Goal: Task Accomplishment & Management: Manage account settings

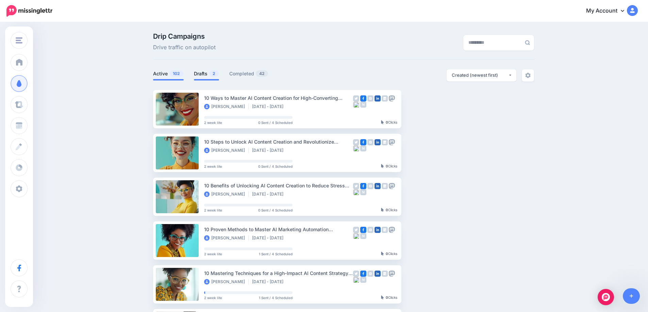
click at [210, 74] on link "Drafts 2" at bounding box center [206, 74] width 25 height 8
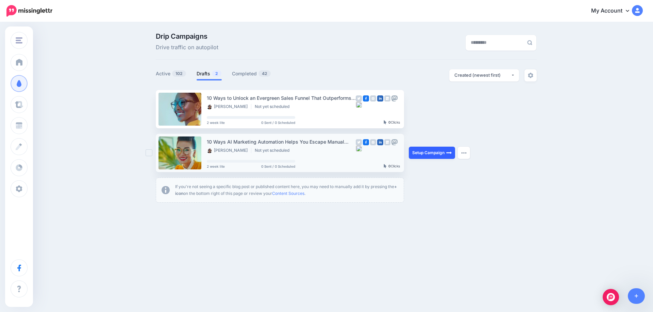
click at [426, 155] on link "Setup Campaign" at bounding box center [432, 153] width 46 height 12
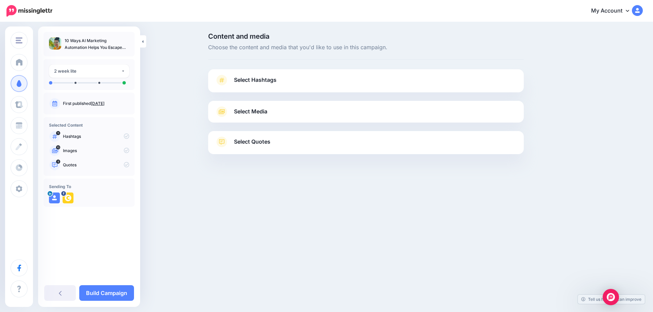
click at [104, 105] on link "Sept. 23, 2025" at bounding box center [98, 103] width 14 height 5
click at [255, 80] on span "Select Hashtags" at bounding box center [255, 79] width 42 height 9
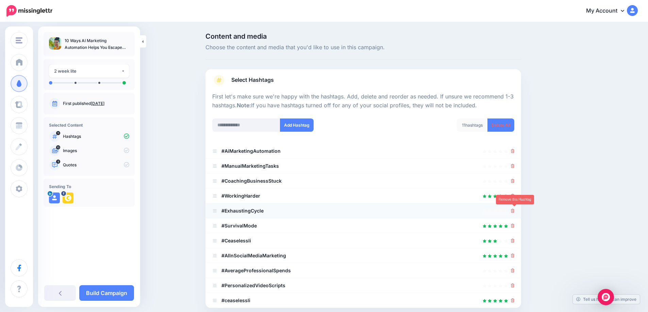
click at [514, 212] on icon at bounding box center [513, 211] width 4 height 4
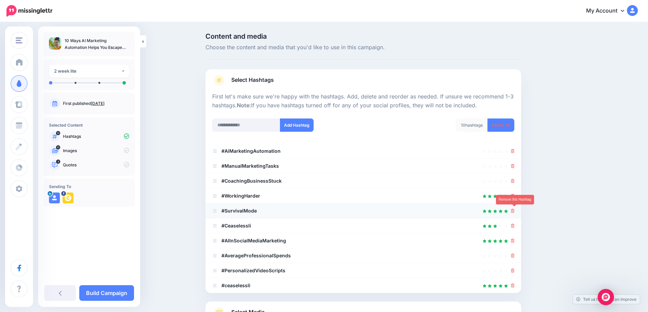
click at [514, 210] on icon at bounding box center [513, 211] width 4 height 4
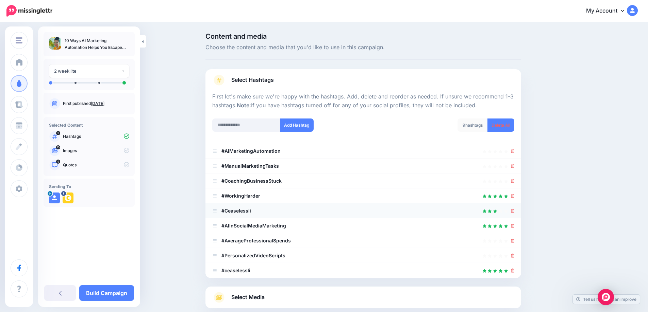
click at [513, 210] on div at bounding box center [363, 211] width 302 height 8
click at [514, 257] on icon at bounding box center [513, 256] width 4 height 4
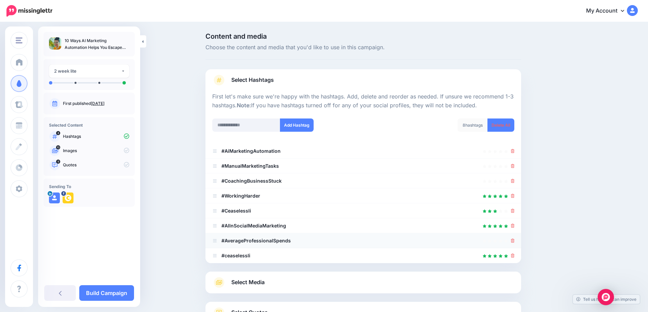
click at [513, 241] on div at bounding box center [363, 241] width 302 height 8
click at [514, 211] on icon at bounding box center [513, 211] width 4 height 4
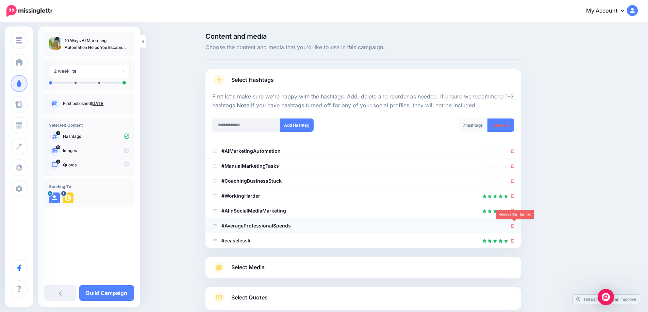
click at [513, 227] on icon at bounding box center [513, 226] width 4 height 4
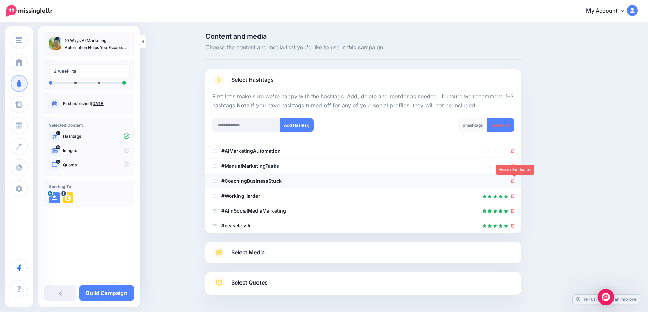
click at [514, 183] on icon at bounding box center [513, 181] width 4 height 4
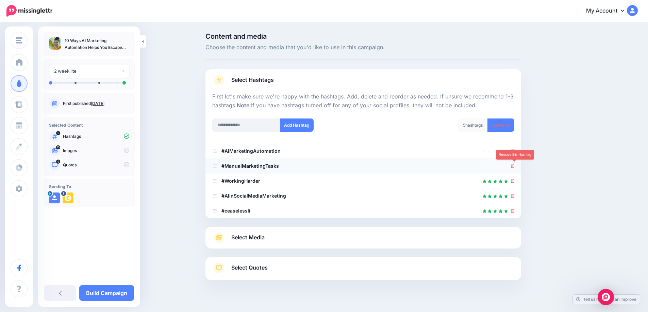
click at [514, 166] on icon at bounding box center [513, 166] width 4 height 4
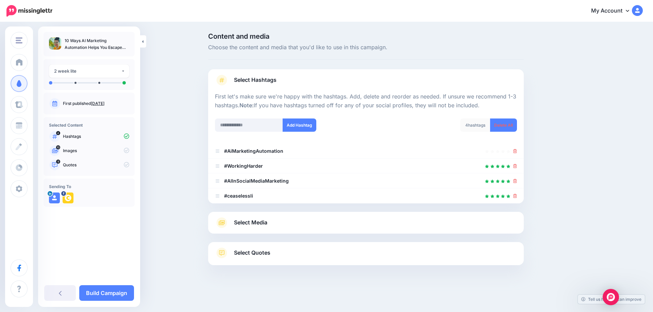
click at [257, 223] on span "Select Media" at bounding box center [250, 222] width 33 height 9
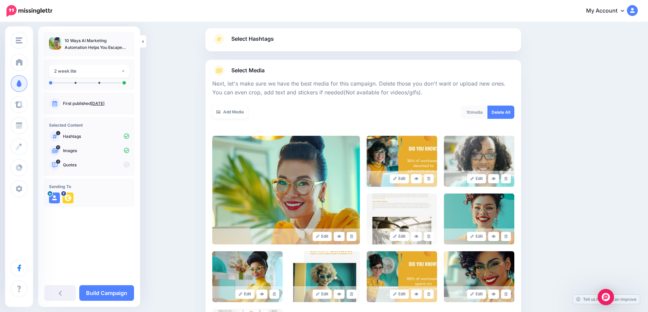
scroll to position [41, 0]
click at [510, 181] on link at bounding box center [506, 178] width 10 height 9
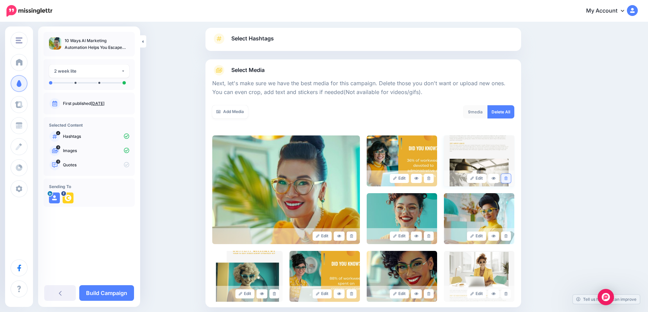
click at [510, 179] on link at bounding box center [506, 178] width 10 height 9
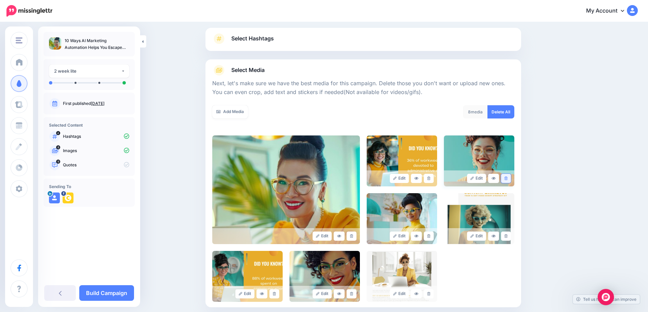
click at [507, 179] on icon at bounding box center [505, 179] width 3 height 4
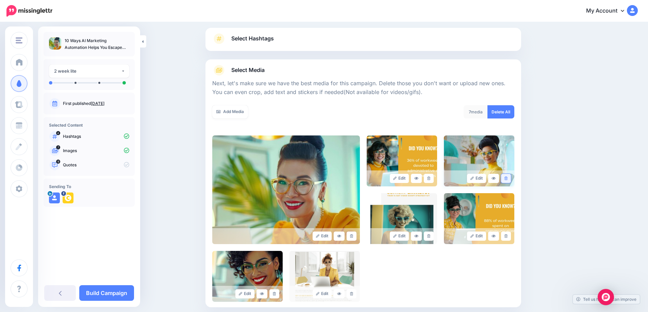
click at [509, 181] on link at bounding box center [506, 178] width 10 height 9
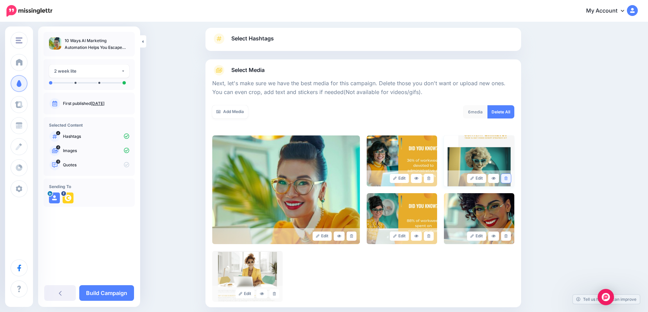
click at [507, 179] on icon at bounding box center [505, 179] width 3 height 4
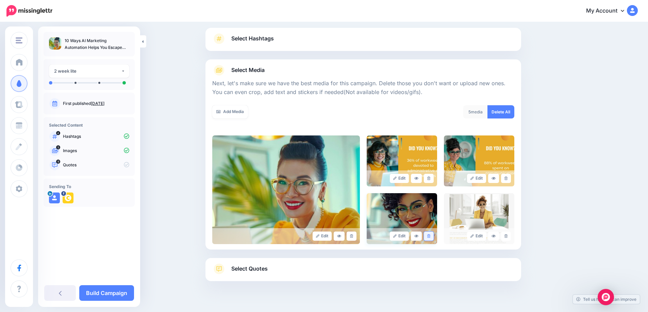
click at [430, 237] on icon at bounding box center [428, 237] width 3 height 4
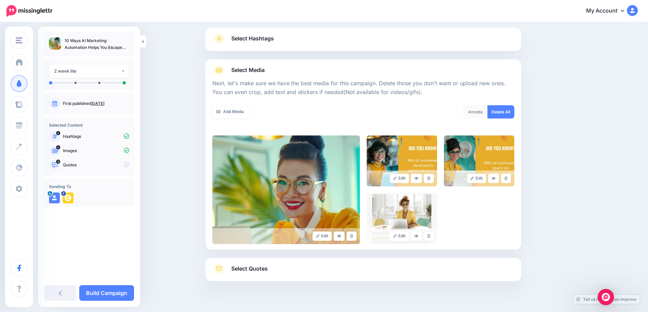
click at [430, 237] on icon at bounding box center [428, 237] width 3 height 4
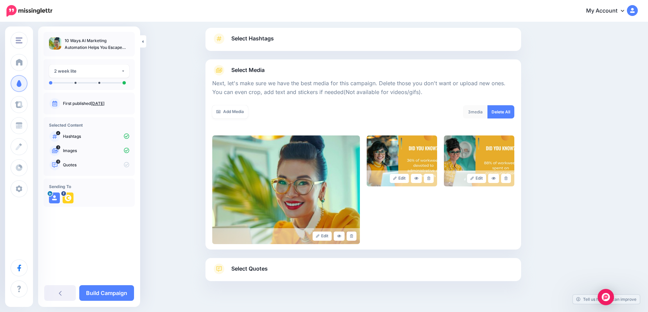
click at [255, 269] on span "Select Quotes" at bounding box center [249, 268] width 36 height 9
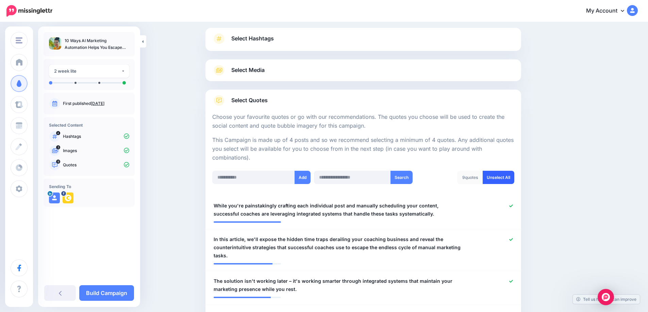
click at [501, 181] on link "Unselect All" at bounding box center [498, 177] width 32 height 13
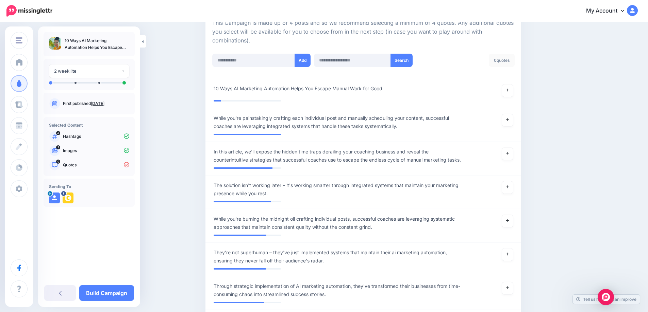
scroll to position [159, 0]
click at [509, 92] on icon at bounding box center [507, 90] width 3 height 4
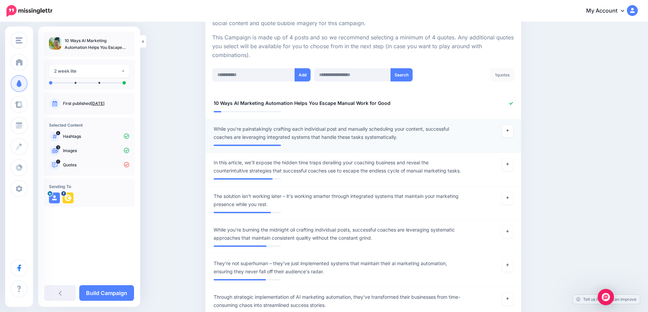
scroll to position [144, 0]
click at [512, 132] on link at bounding box center [507, 131] width 11 height 12
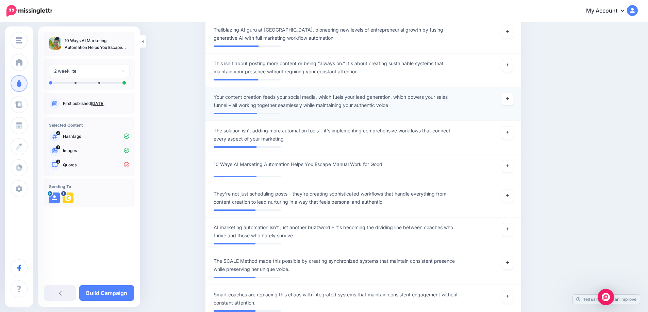
scroll to position [580, 0]
click at [509, 139] on link at bounding box center [507, 132] width 11 height 12
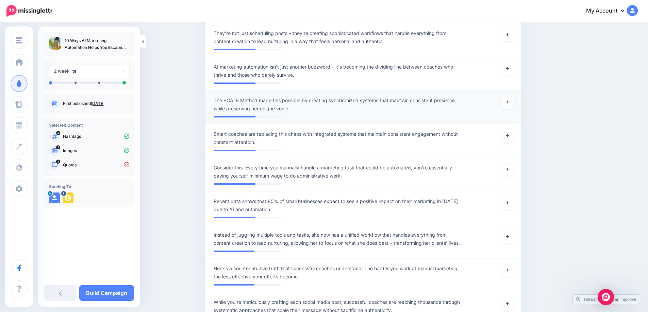
scroll to position [741, 0]
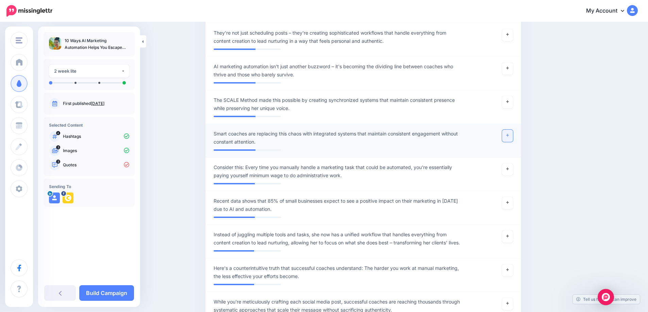
click at [509, 142] on link at bounding box center [507, 136] width 11 height 12
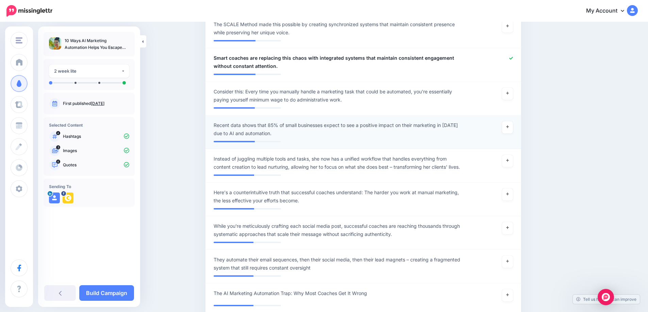
scroll to position [817, 0]
click at [510, 133] on link at bounding box center [507, 127] width 11 height 12
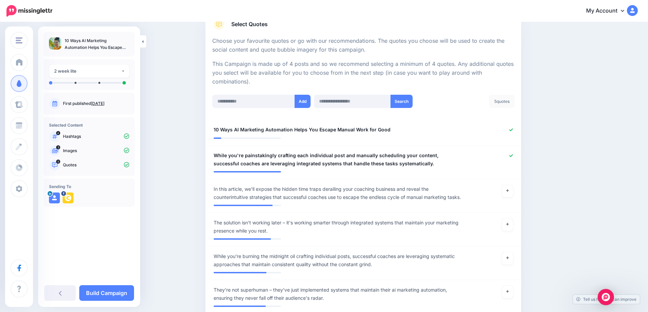
scroll to position [0, 0]
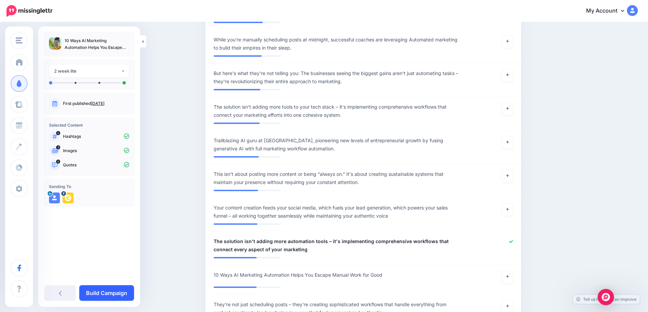
click at [120, 294] on link "Build Campaign" at bounding box center [106, 294] width 55 height 16
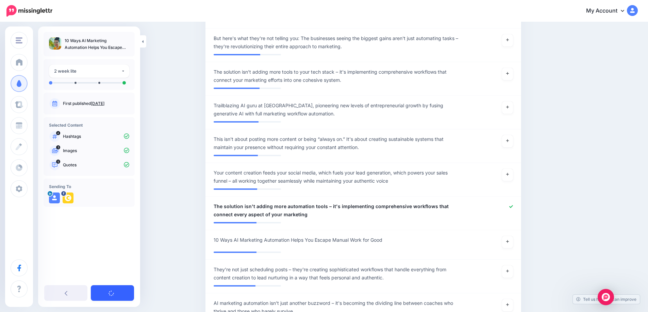
scroll to position [504, 0]
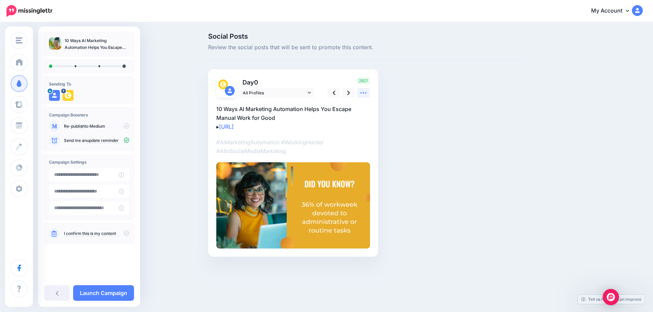
click at [358, 93] on link at bounding box center [363, 93] width 13 height 10
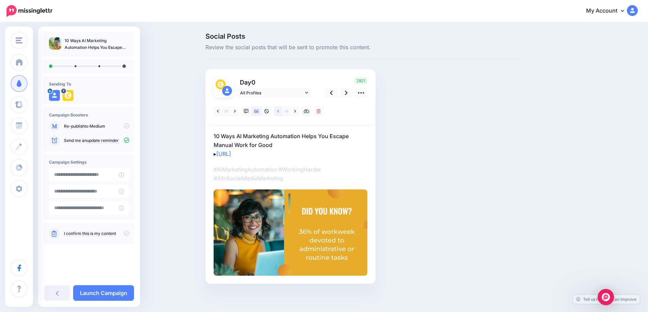
click at [282, 111] on link at bounding box center [278, 111] width 8 height 10
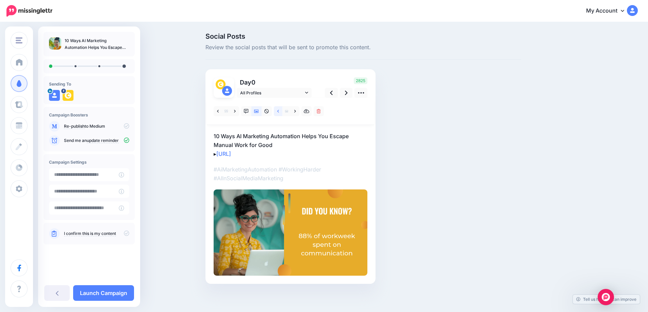
click at [282, 111] on link at bounding box center [278, 111] width 8 height 10
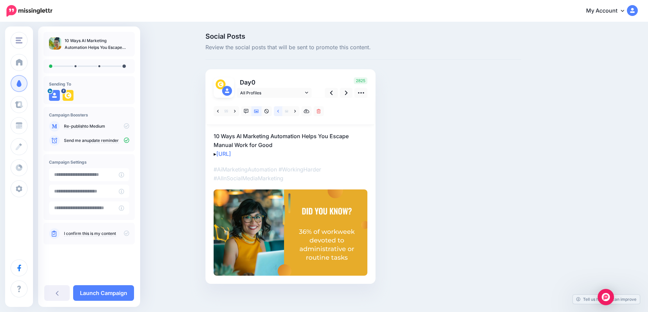
click at [282, 111] on link at bounding box center [278, 111] width 8 height 10
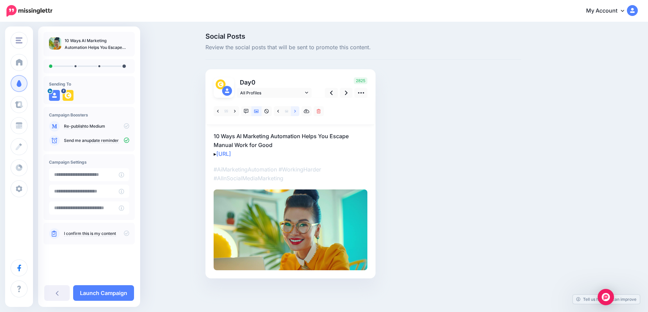
click at [296, 111] on link at bounding box center [295, 111] width 8 height 10
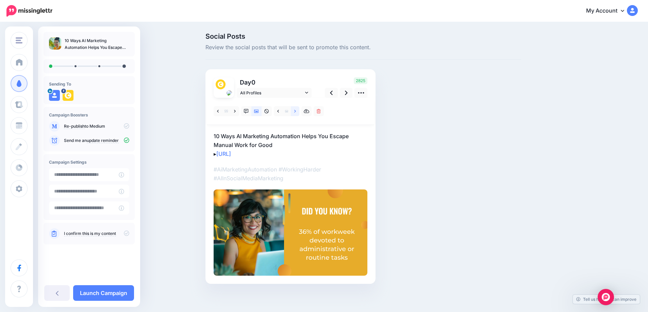
click at [296, 111] on link at bounding box center [295, 111] width 8 height 10
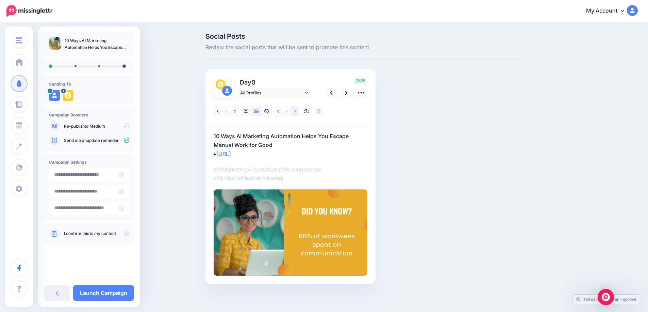
click at [296, 111] on link at bounding box center [295, 111] width 8 height 10
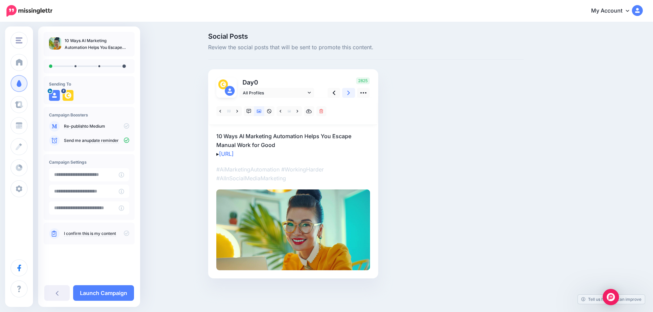
click at [349, 95] on icon at bounding box center [348, 92] width 3 height 7
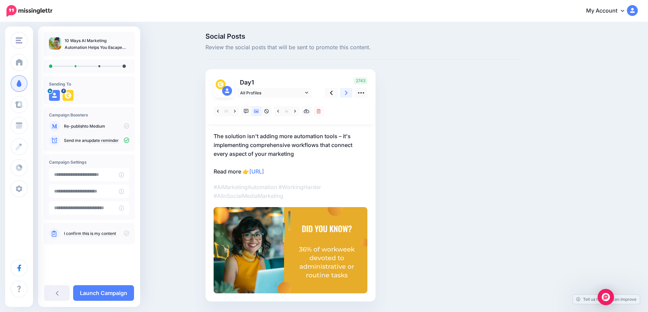
click at [347, 92] on icon at bounding box center [346, 93] width 3 height 4
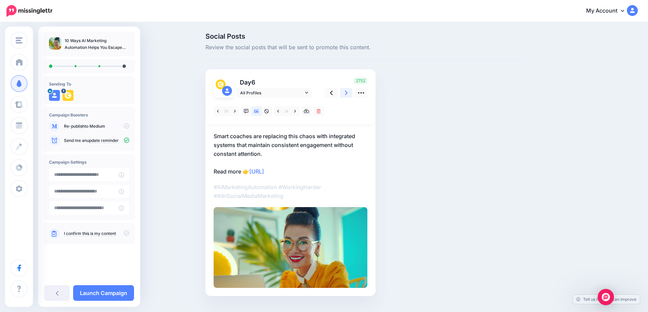
click at [347, 93] on icon at bounding box center [346, 93] width 3 height 4
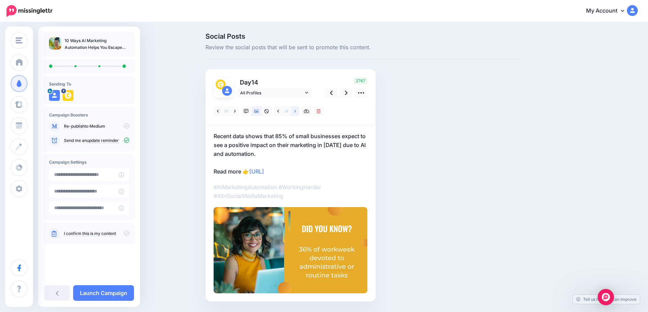
click at [296, 110] on icon at bounding box center [295, 111] width 2 height 5
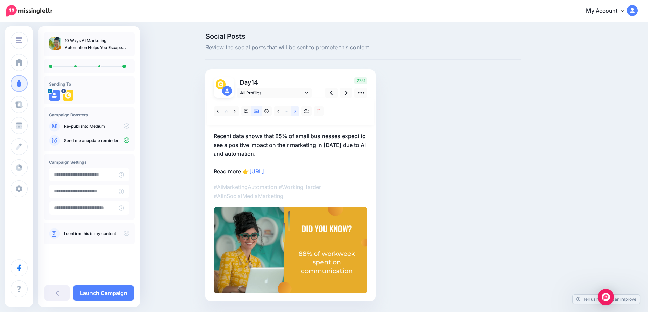
click at [296, 114] on link at bounding box center [295, 111] width 8 height 10
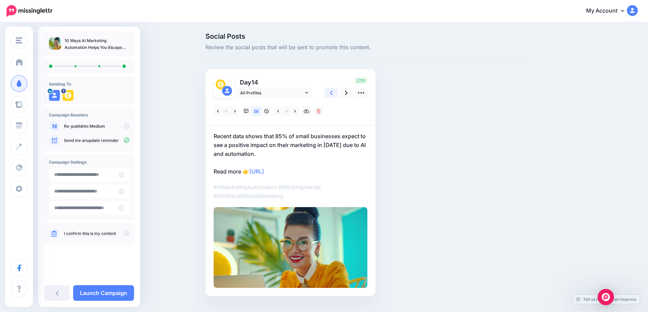
click at [332, 92] on icon at bounding box center [331, 92] width 3 height 7
click at [296, 113] on icon at bounding box center [295, 111] width 2 height 5
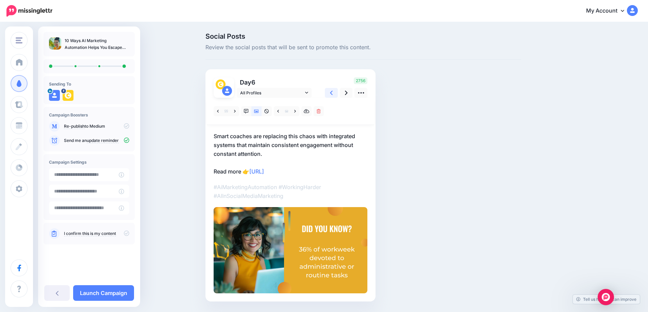
click at [335, 93] on link at bounding box center [331, 93] width 13 height 10
click at [296, 111] on icon at bounding box center [295, 111] width 2 height 3
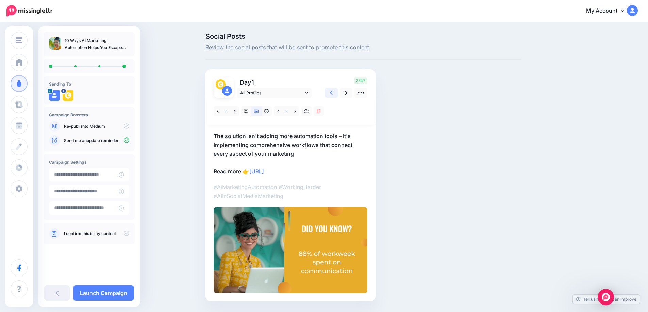
click at [332, 94] on icon at bounding box center [331, 93] width 3 height 4
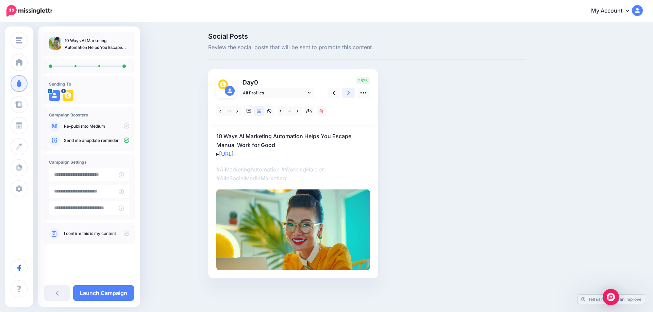
click at [348, 94] on icon at bounding box center [348, 92] width 3 height 7
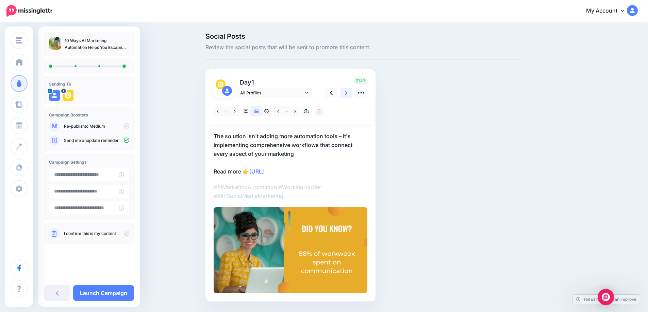
click at [347, 94] on icon at bounding box center [346, 92] width 3 height 7
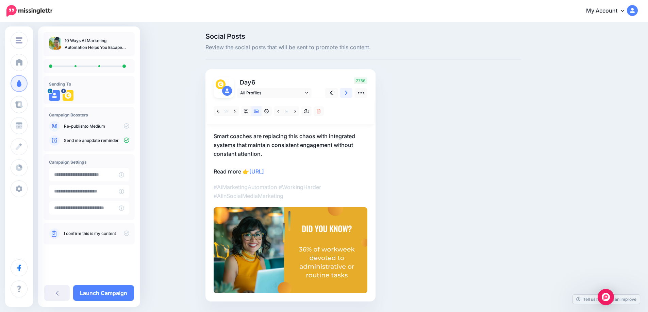
click at [347, 94] on icon at bounding box center [346, 92] width 3 height 7
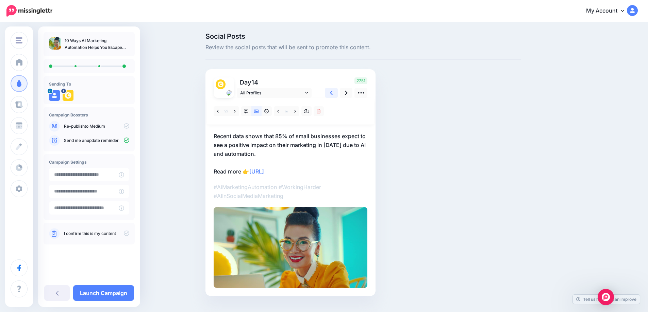
click at [336, 94] on link at bounding box center [331, 93] width 13 height 10
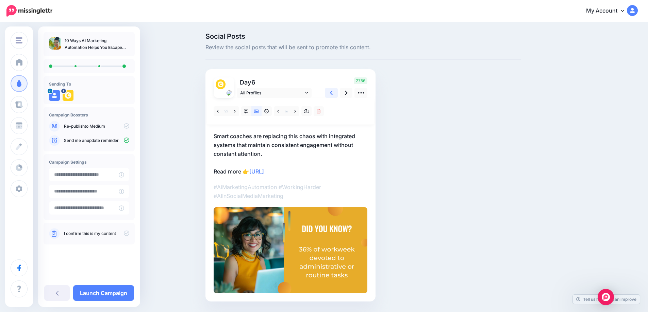
click at [336, 94] on link at bounding box center [331, 93] width 13 height 10
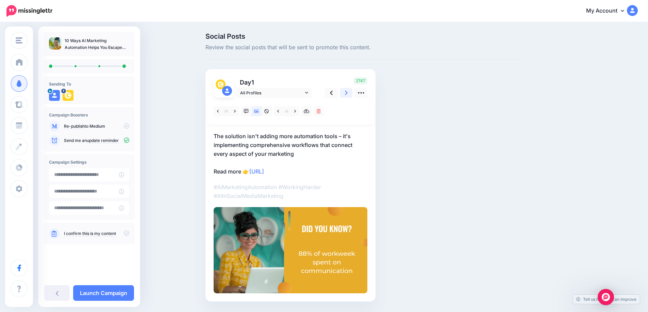
click at [350, 94] on link at bounding box center [346, 93] width 13 height 10
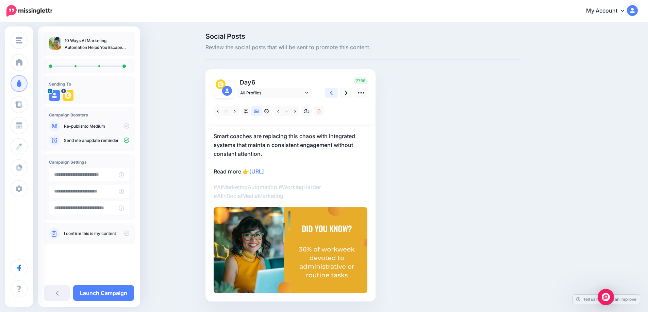
click at [332, 93] on icon at bounding box center [331, 92] width 3 height 7
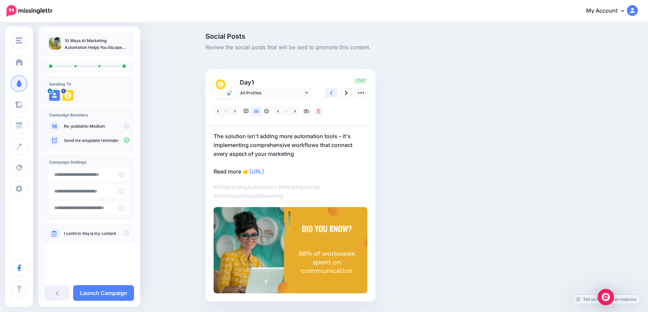
click at [332, 93] on icon at bounding box center [331, 92] width 3 height 7
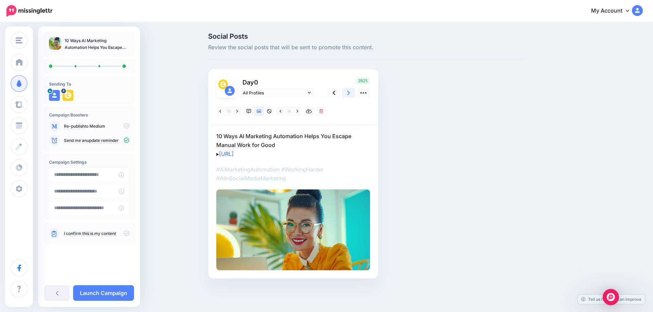
click at [350, 94] on icon at bounding box center [348, 92] width 3 height 7
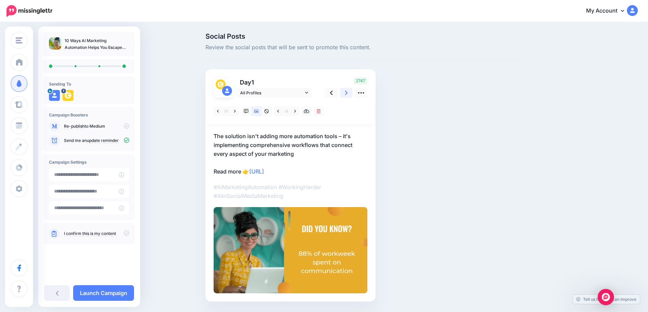
click at [347, 94] on icon at bounding box center [346, 92] width 3 height 7
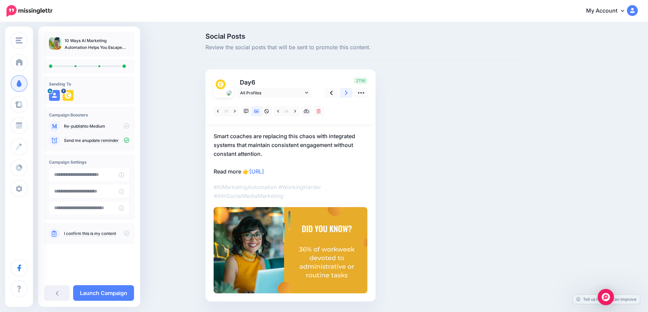
click at [347, 94] on icon at bounding box center [346, 92] width 3 height 7
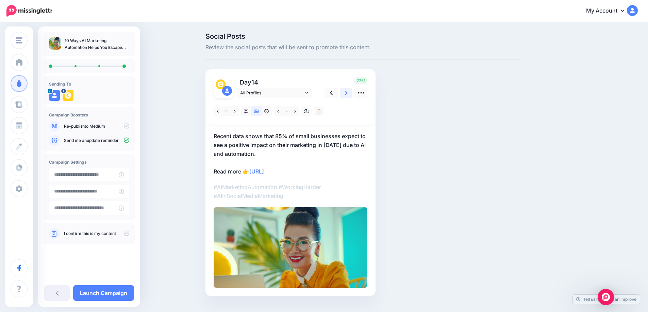
click at [347, 94] on icon at bounding box center [346, 92] width 3 height 7
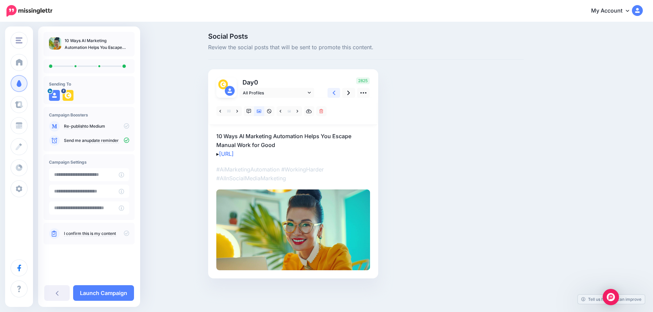
click at [336, 92] on link at bounding box center [333, 93] width 13 height 10
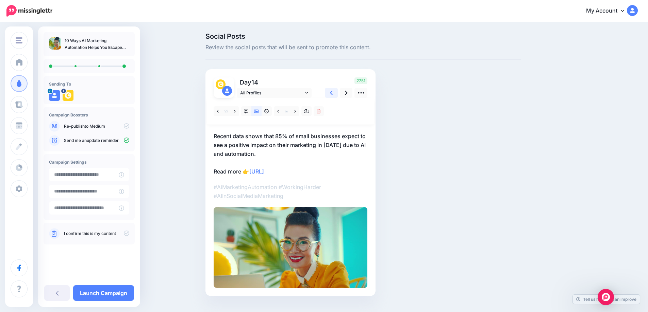
click at [336, 92] on link at bounding box center [331, 93] width 13 height 10
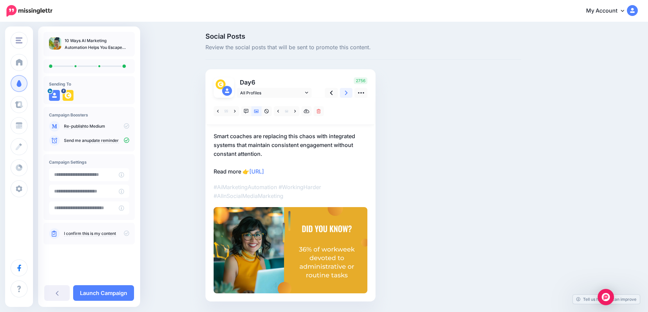
click at [347, 94] on link at bounding box center [346, 93] width 13 height 10
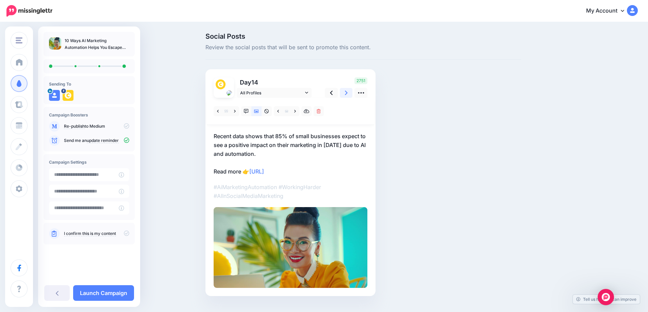
click at [347, 94] on link at bounding box center [346, 93] width 13 height 10
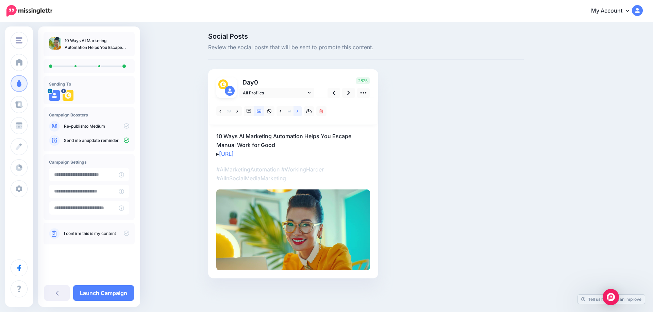
click at [295, 113] on link at bounding box center [297, 111] width 8 height 10
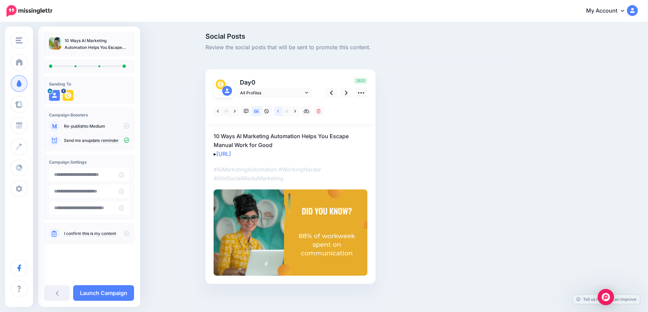
click at [279, 112] on link at bounding box center [278, 111] width 8 height 10
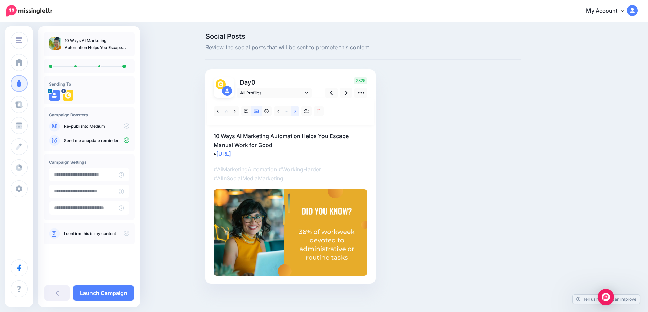
click at [296, 112] on icon at bounding box center [295, 111] width 2 height 5
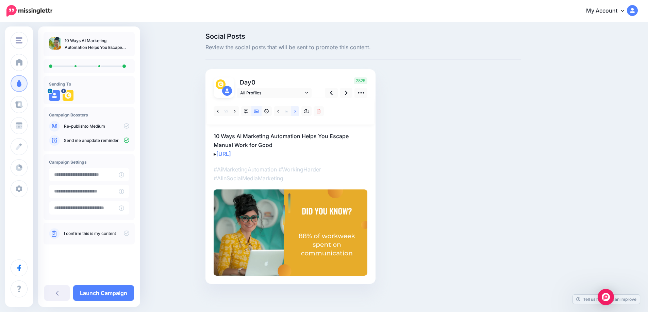
click at [296, 111] on icon at bounding box center [295, 111] width 2 height 5
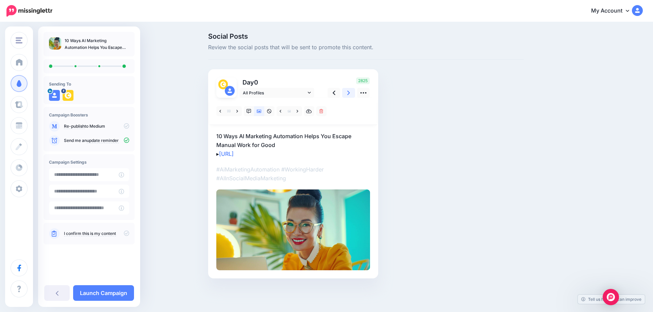
click at [349, 97] on icon at bounding box center [348, 92] width 3 height 7
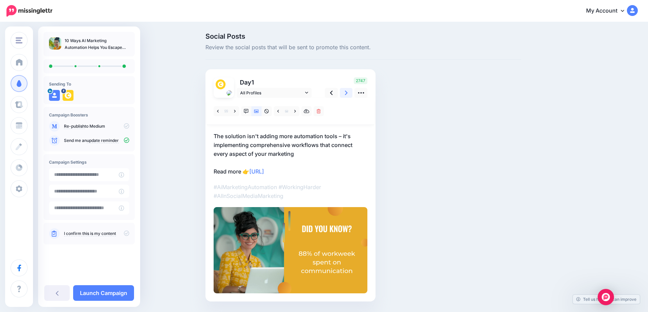
click at [347, 97] on icon at bounding box center [346, 92] width 3 height 7
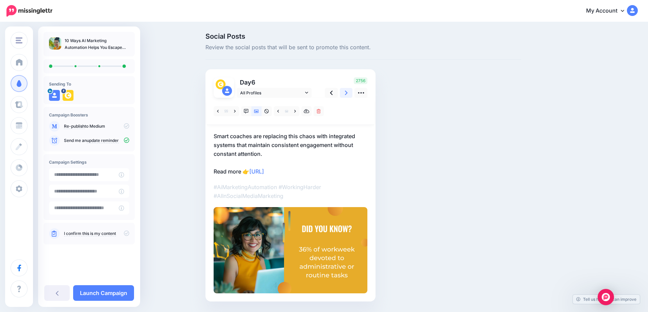
click at [347, 97] on icon at bounding box center [346, 92] width 3 height 7
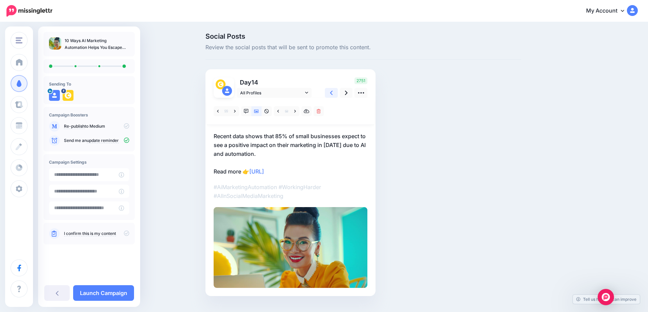
click at [332, 94] on icon at bounding box center [331, 92] width 3 height 7
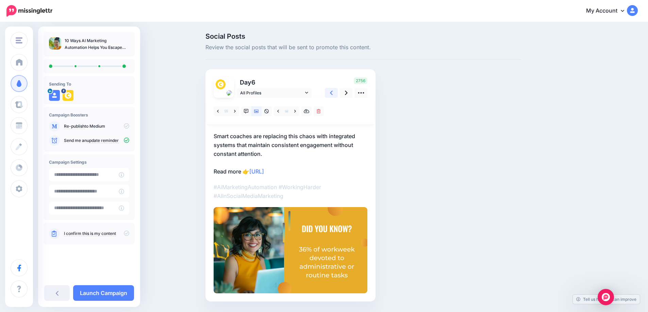
click at [332, 94] on icon at bounding box center [331, 92] width 3 height 7
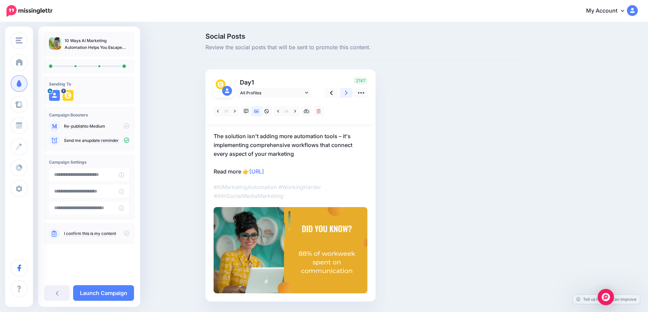
click at [346, 94] on link at bounding box center [346, 93] width 13 height 10
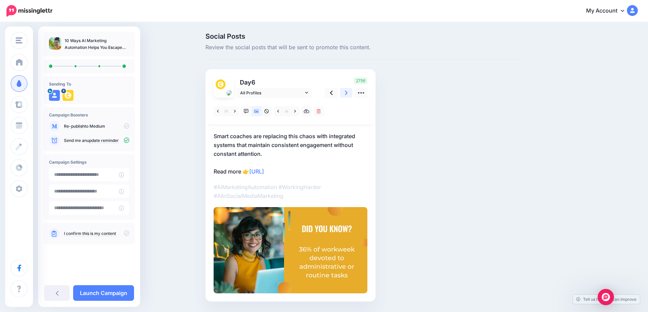
click at [346, 94] on link at bounding box center [346, 93] width 13 height 10
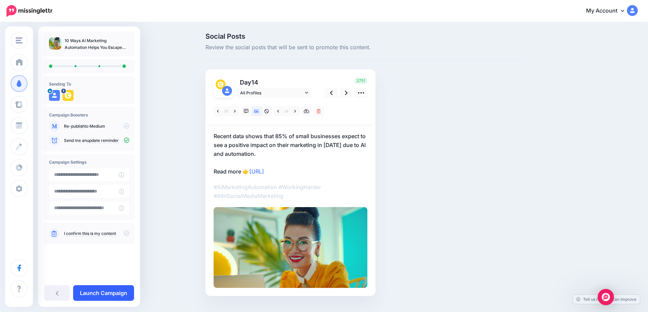
click at [95, 295] on link "Launch Campaign" at bounding box center [103, 294] width 61 height 16
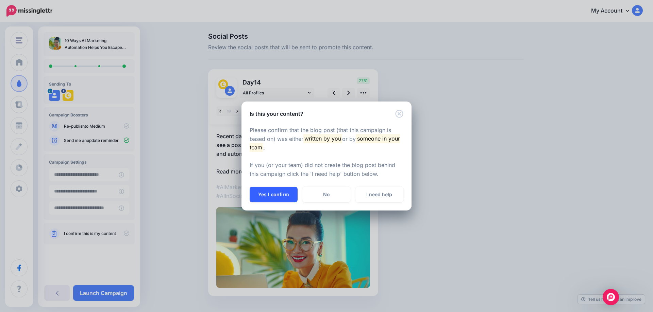
click at [264, 193] on button "Yes I confirm" at bounding box center [274, 195] width 48 height 16
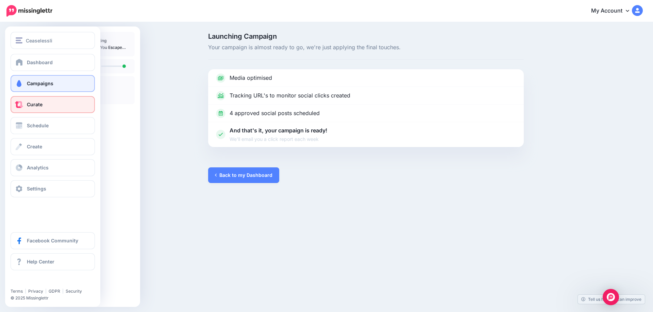
click at [23, 105] on span at bounding box center [19, 104] width 9 height 7
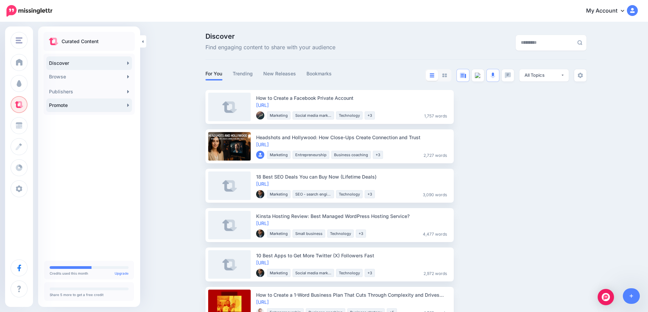
click at [128, 107] on icon at bounding box center [128, 105] width 2 height 5
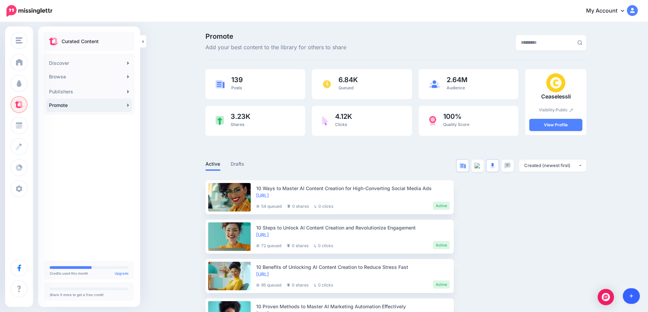
click at [630, 296] on icon at bounding box center [631, 297] width 4 height 4
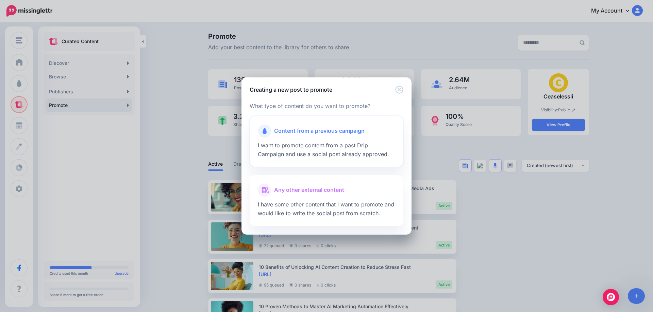
click at [297, 131] on span "Content from a previous campaign" at bounding box center [319, 131] width 90 height 9
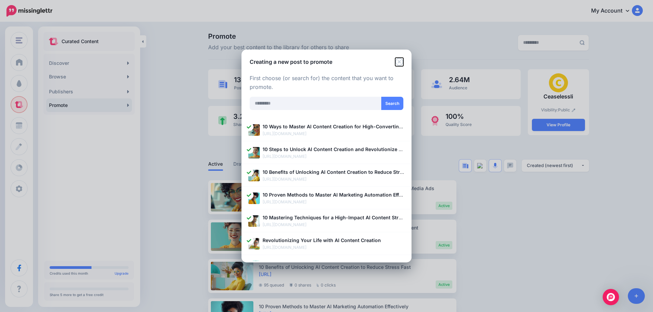
click at [402, 61] on icon "Close" at bounding box center [399, 62] width 8 height 8
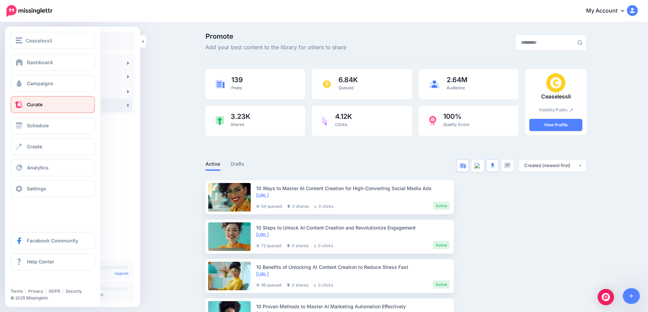
click at [18, 107] on span at bounding box center [19, 104] width 9 height 7
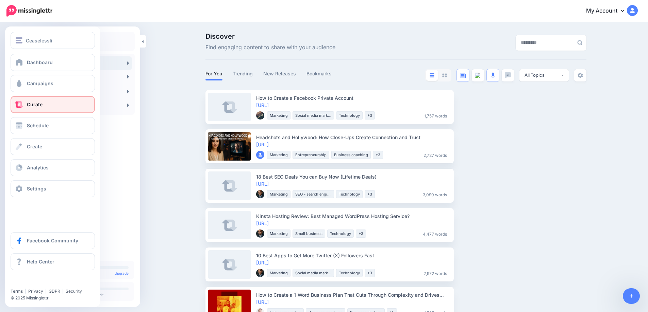
click at [65, 107] on link "Curate" at bounding box center [53, 104] width 84 height 17
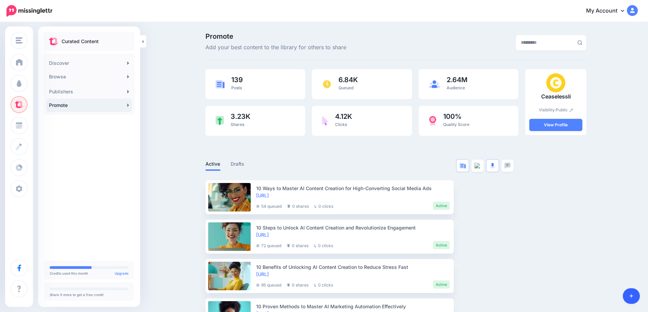
click at [632, 296] on icon at bounding box center [631, 296] width 4 height 5
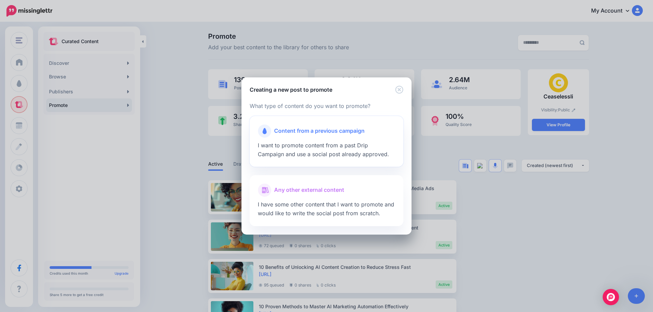
click at [296, 139] on div at bounding box center [326, 139] width 137 height 3
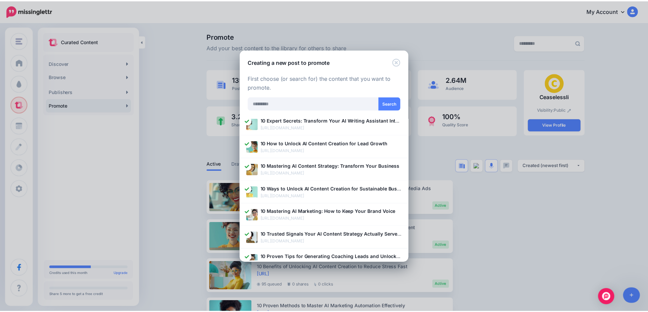
scroll to position [313, 0]
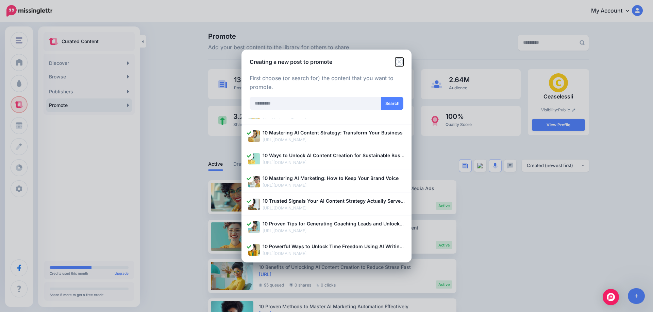
click at [397, 64] on icon "Close" at bounding box center [399, 62] width 8 height 8
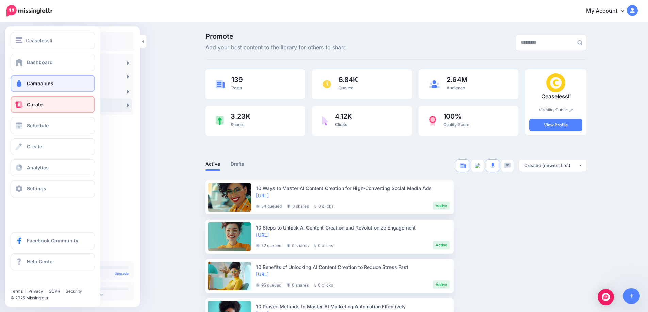
click at [21, 86] on span at bounding box center [19, 83] width 9 height 7
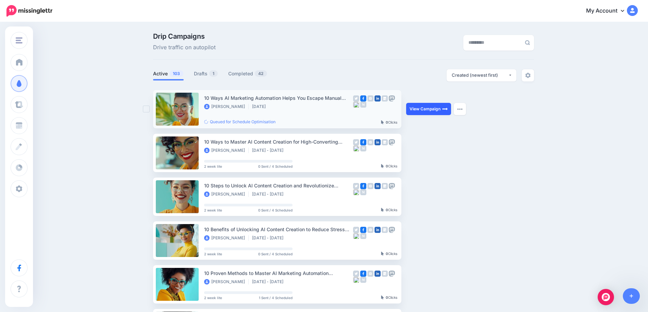
click at [430, 111] on link "View Campaign" at bounding box center [428, 109] width 45 height 12
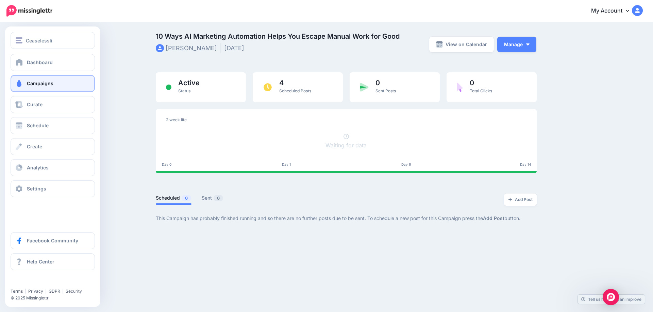
click at [23, 84] on span at bounding box center [19, 83] width 9 height 7
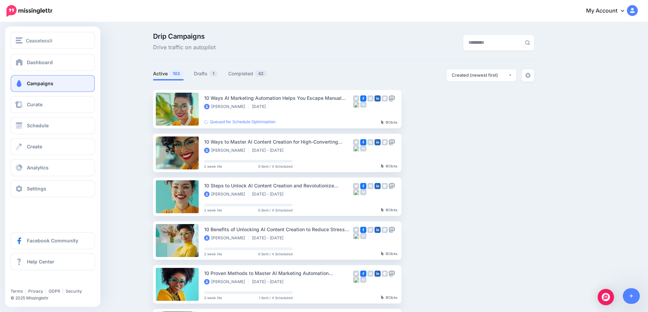
click at [46, 85] on span "Campaigns" at bounding box center [40, 84] width 27 height 6
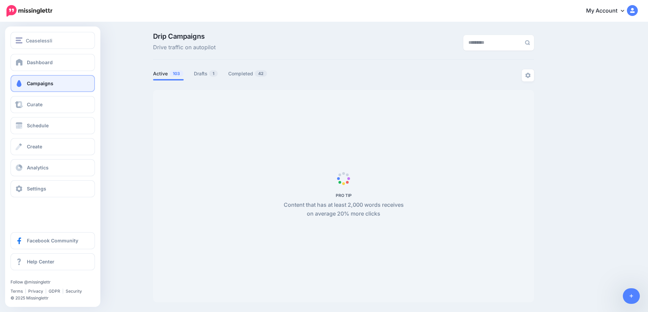
click at [24, 84] on link "Campaigns" at bounding box center [53, 83] width 84 height 17
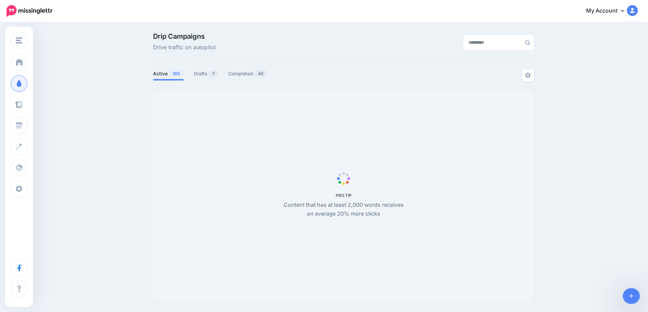
click at [28, 108] on link "Curate" at bounding box center [19, 104] width 17 height 17
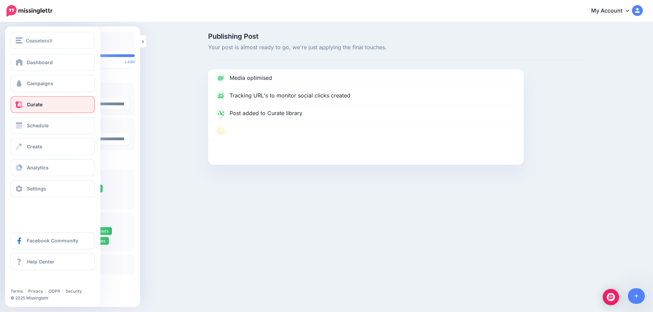
click at [31, 106] on span "Curate" at bounding box center [35, 105] width 16 height 6
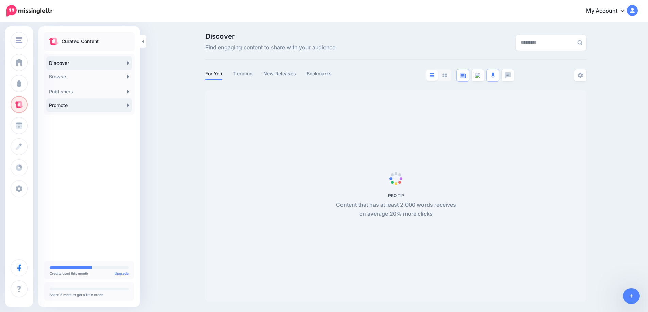
click at [124, 106] on link "Promote" at bounding box center [89, 106] width 86 height 14
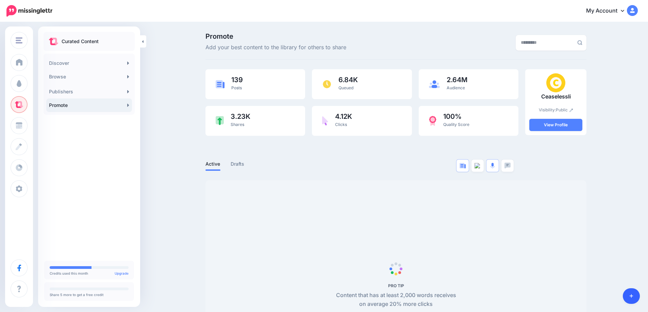
click at [624, 295] on link at bounding box center [630, 297] width 17 height 16
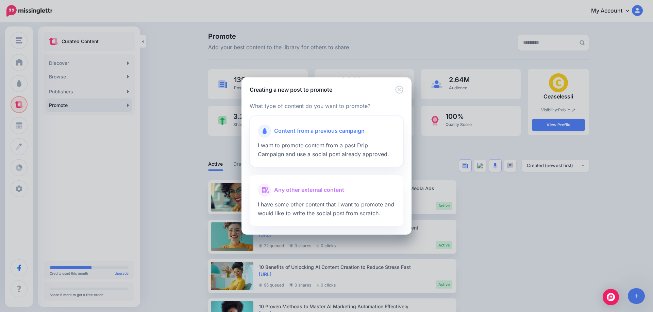
click at [288, 136] on div "Content from a previous campaign" at bounding box center [326, 131] width 137 height 14
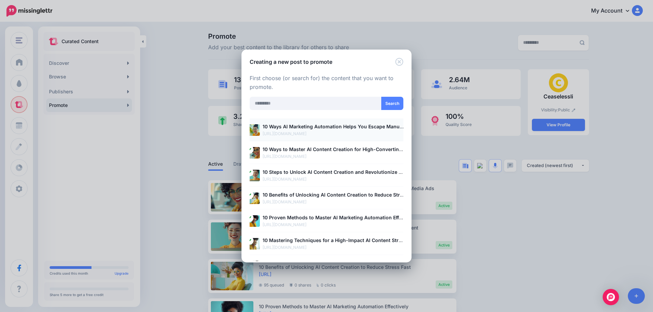
click at [286, 133] on p "https://ceaselessli.com/blog/10-ways-ai-marketing-automation-helps-you-escape-m…" at bounding box center [333, 134] width 142 height 7
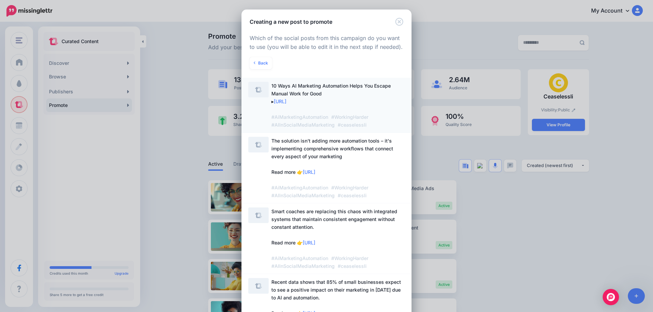
click at [293, 90] on span "10 Ways AI Marketing Automation Helps You Escape Manual Work for Good ▸ https:/…" at bounding box center [330, 105] width 119 height 45
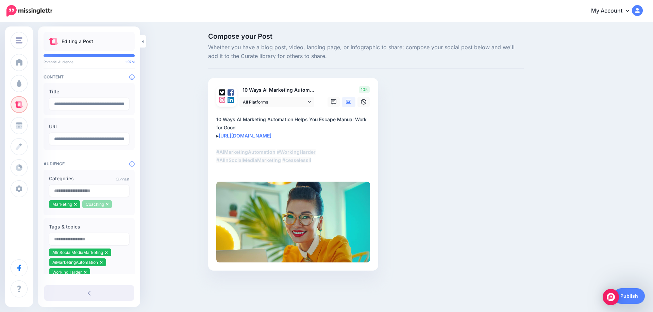
click at [108, 206] on icon at bounding box center [107, 205] width 3 height 4
click at [102, 196] on input "text" at bounding box center [89, 191] width 80 height 12
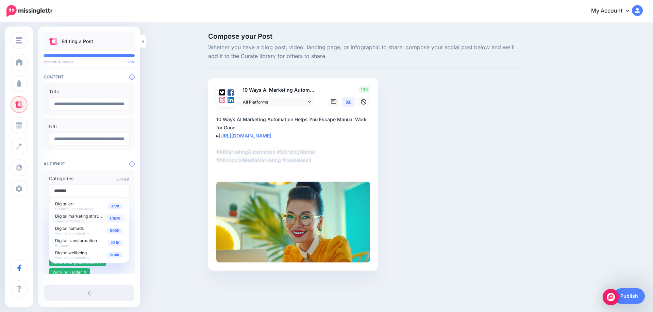
type input "*******"
click at [110, 220] on span "1.16M" at bounding box center [114, 219] width 17 height 6
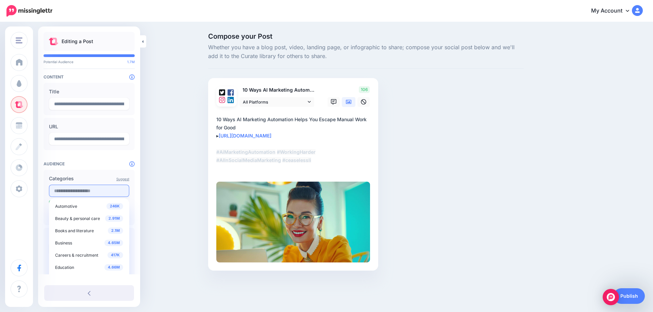
click at [75, 192] on input "text" at bounding box center [89, 191] width 80 height 12
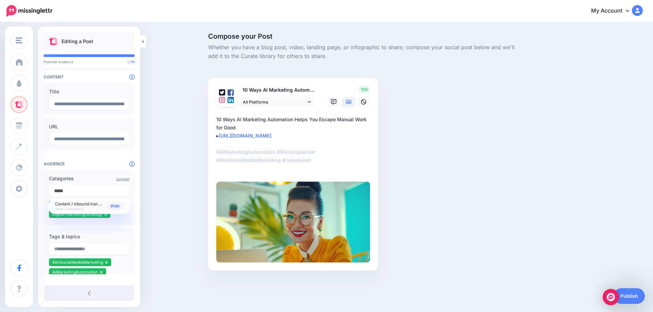
type input "*****"
click at [93, 204] on span "Content / inbound marketing" at bounding box center [82, 204] width 55 height 6
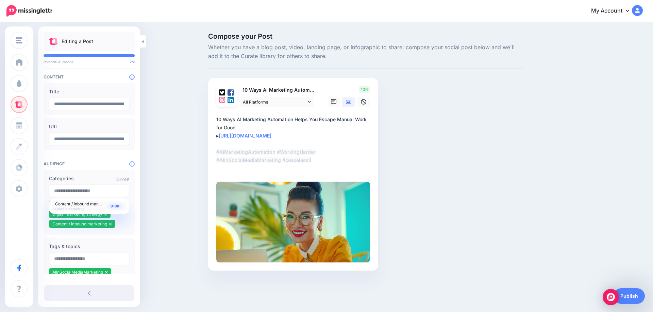
click at [111, 206] on span "910K" at bounding box center [115, 206] width 16 height 6
click at [170, 196] on div "Compose your Post Whether you have a blog post, video, landing page, or infogra…" at bounding box center [326, 162] width 653 height 279
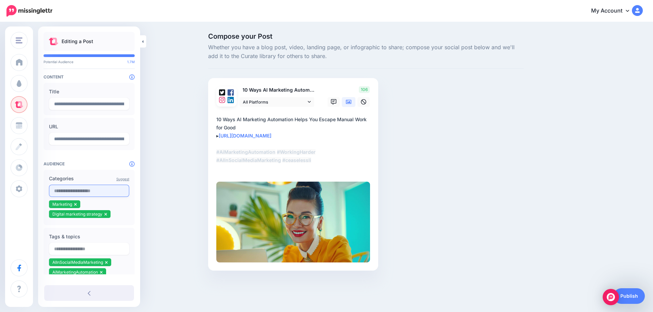
click at [93, 194] on input "text" at bounding box center [89, 191] width 80 height 12
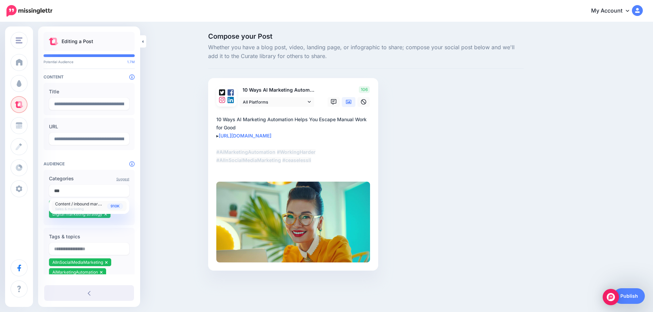
type input "***"
click at [106, 207] on span "Content / inbound marketing" at bounding box center [82, 204] width 55 height 6
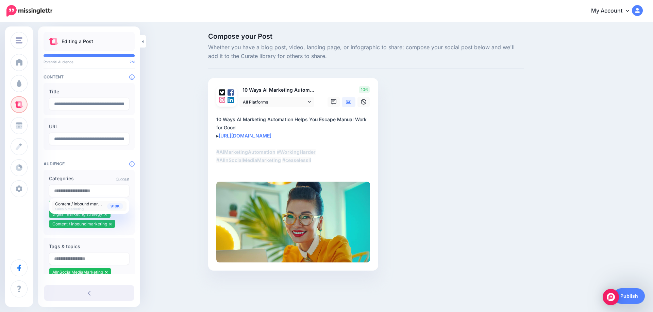
click at [168, 218] on div "Compose your Post Whether you have a blog post, video, landing page, or infogra…" at bounding box center [326, 162] width 653 height 279
click at [628, 295] on link "Publish" at bounding box center [628, 297] width 31 height 16
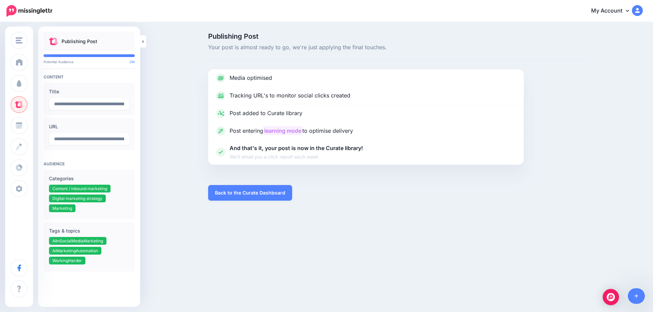
click at [401, 235] on div "Ceaselessli [GEOGRAPHIC_DATA] Add Workspace Dashboard Campaigns Curate Schedule…" at bounding box center [326, 156] width 653 height 312
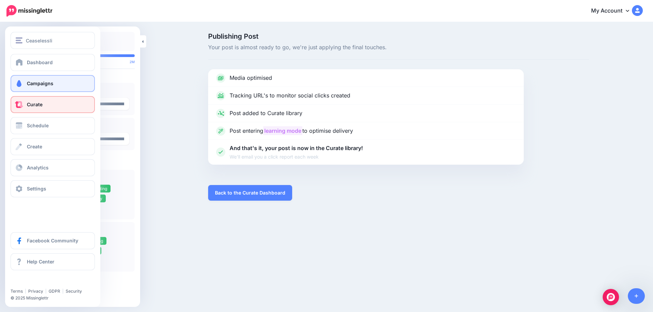
click at [33, 85] on span "Campaigns" at bounding box center [40, 84] width 27 height 6
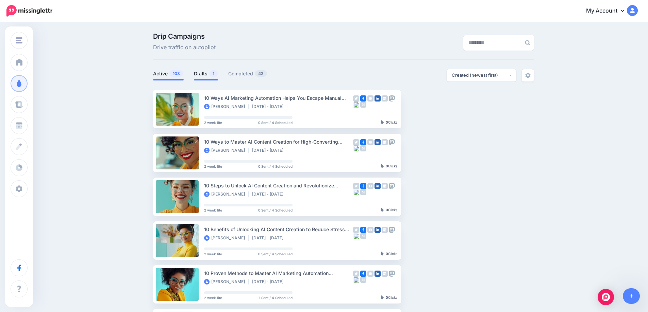
click at [197, 71] on link "Drafts 1" at bounding box center [206, 74] width 24 height 8
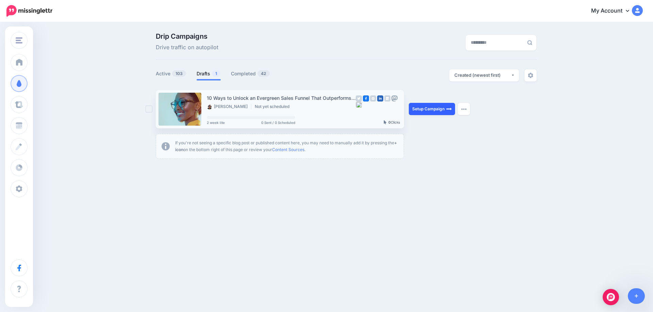
click at [432, 108] on link "Setup Campaign" at bounding box center [432, 109] width 46 height 12
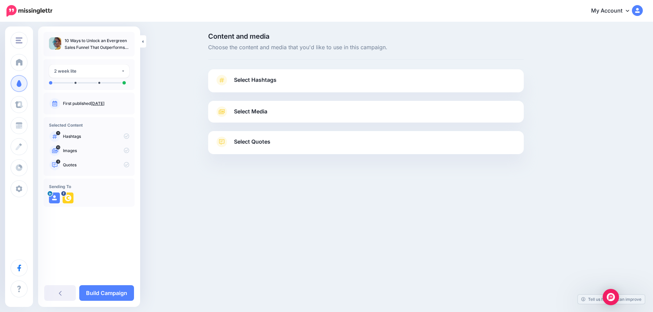
click at [104, 102] on link "[DATE]" at bounding box center [98, 103] width 14 height 5
click at [258, 81] on span "Select Hashtags" at bounding box center [255, 79] width 42 height 9
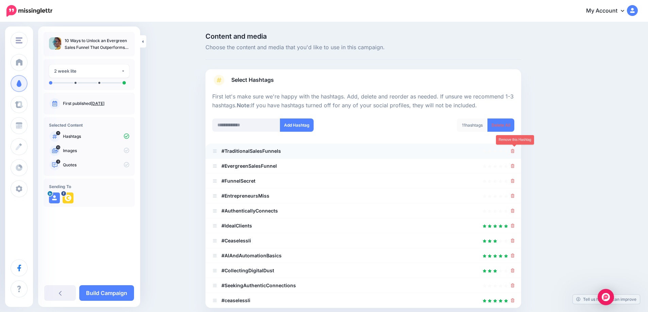
click at [514, 153] on icon at bounding box center [513, 151] width 4 height 4
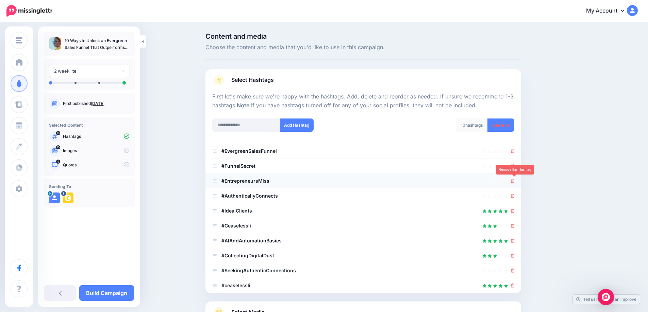
click at [514, 182] on icon at bounding box center [513, 181] width 4 height 4
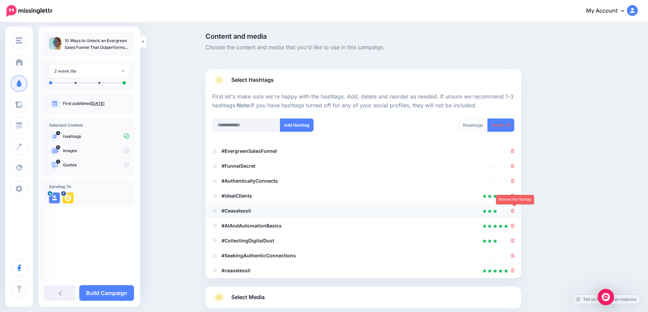
click at [514, 212] on icon at bounding box center [513, 211] width 4 height 4
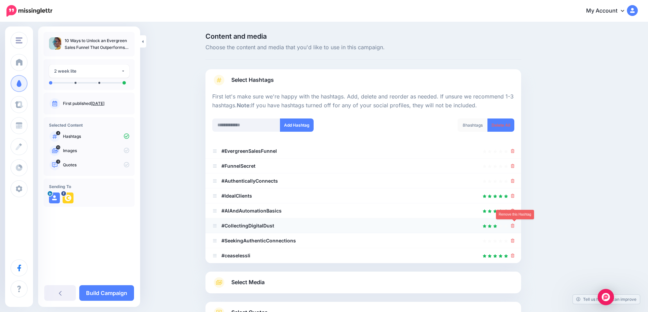
click at [514, 227] on icon at bounding box center [513, 226] width 4 height 4
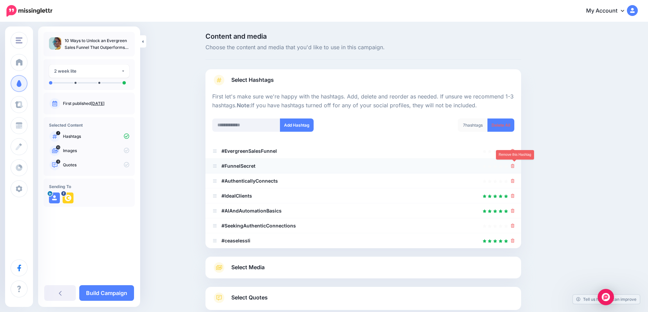
click at [514, 167] on icon at bounding box center [513, 166] width 4 height 4
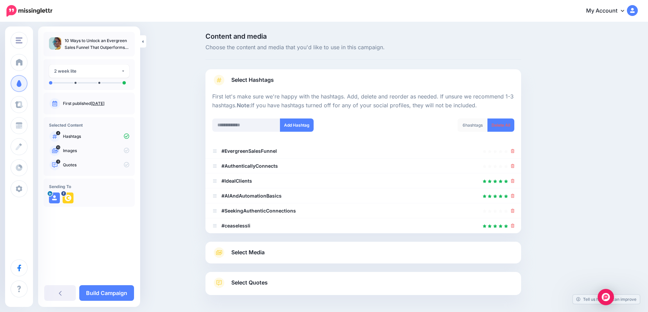
click at [254, 253] on span "Select Media" at bounding box center [247, 252] width 33 height 9
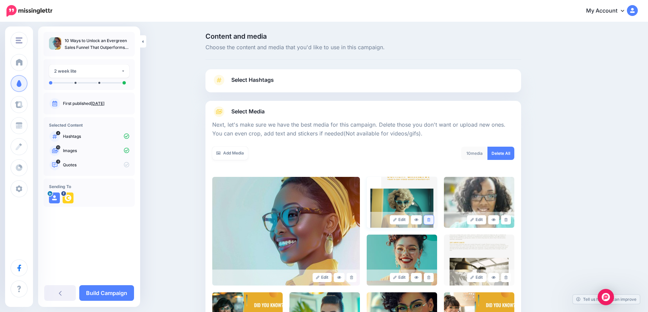
click at [430, 220] on icon at bounding box center [428, 220] width 3 height 4
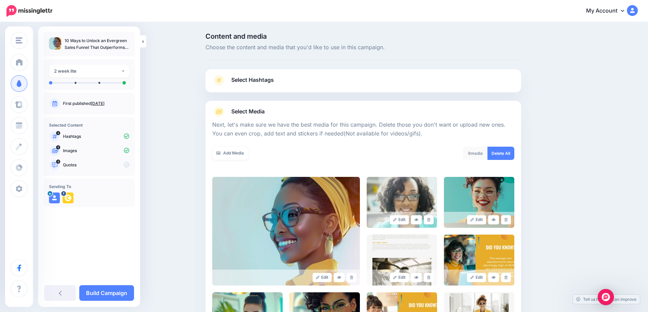
click at [430, 220] on icon at bounding box center [428, 220] width 3 height 4
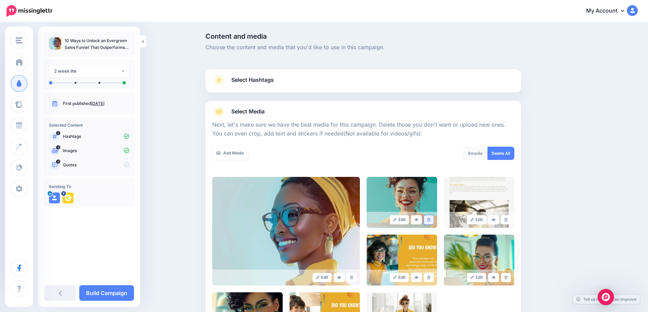
click at [430, 220] on icon at bounding box center [428, 220] width 3 height 4
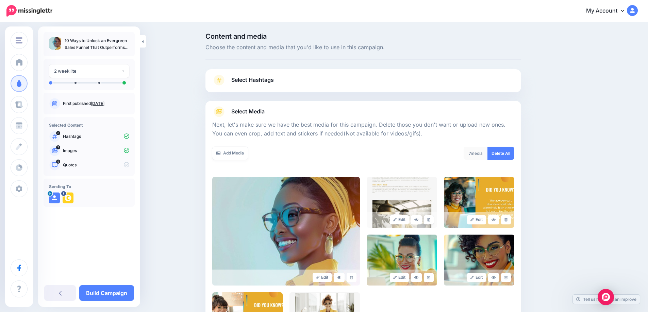
click at [430, 220] on icon at bounding box center [428, 220] width 3 height 4
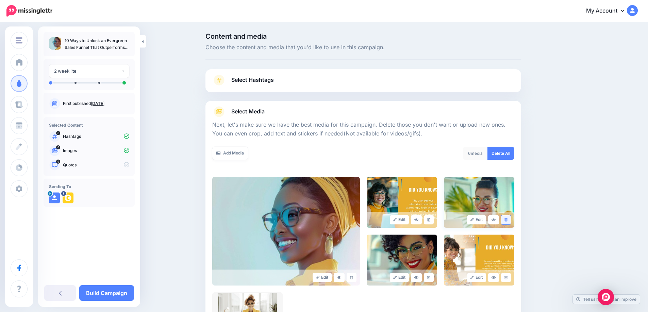
click at [510, 221] on link at bounding box center [506, 220] width 10 height 9
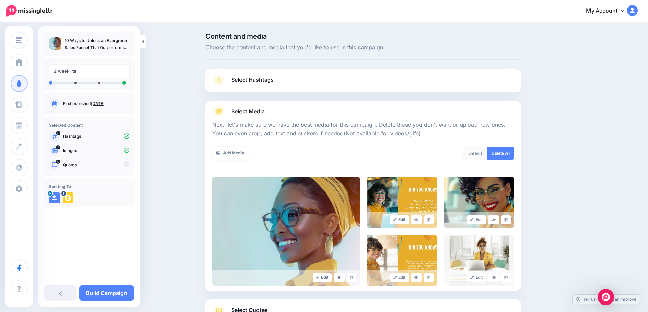
click at [510, 221] on link at bounding box center [506, 220] width 10 height 9
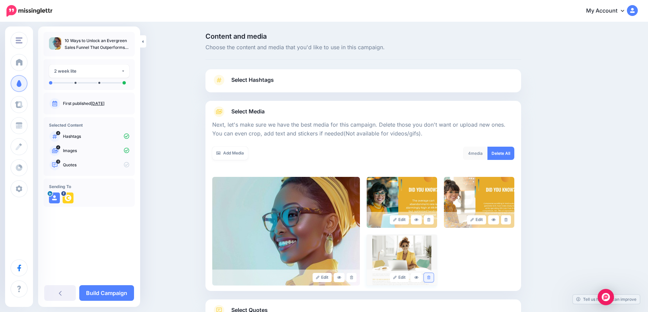
click at [432, 280] on link at bounding box center [429, 277] width 10 height 9
click at [432, 280] on link at bounding box center [427, 277] width 14 height 9
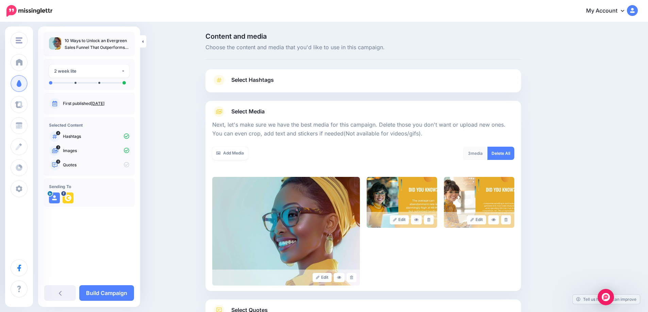
scroll to position [64, 0]
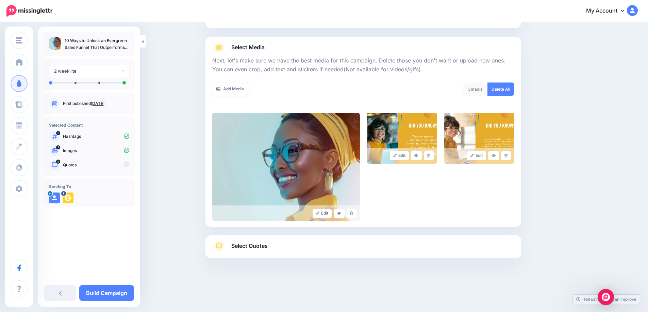
click at [237, 245] on span "Select Quotes" at bounding box center [249, 246] width 36 height 9
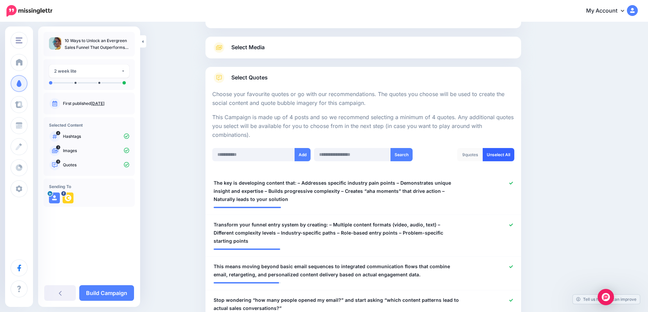
click at [501, 160] on link "Unselect All" at bounding box center [498, 154] width 32 height 13
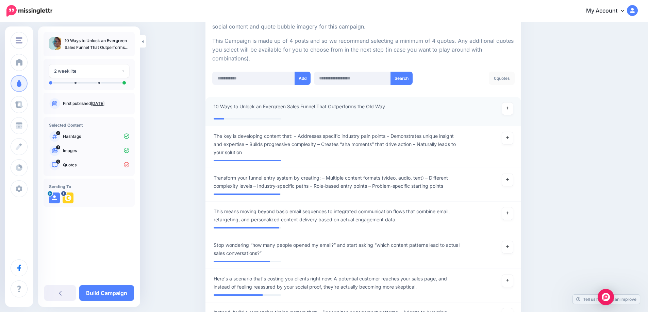
scroll to position [139, 0]
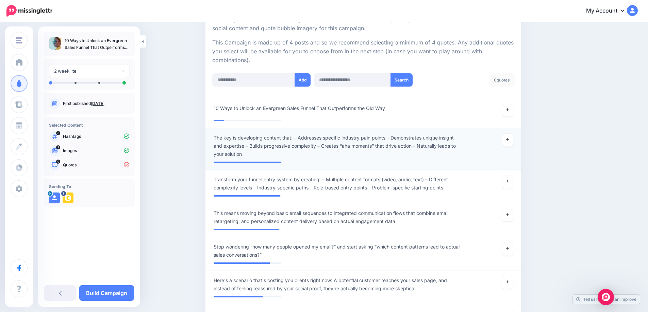
drag, startPoint x: 511, startPoint y: 113, endPoint x: 517, endPoint y: 148, distance: 35.7
click at [509, 112] on icon at bounding box center [507, 110] width 3 height 4
click at [465, 192] on div "**********" at bounding box center [337, 184] width 258 height 16
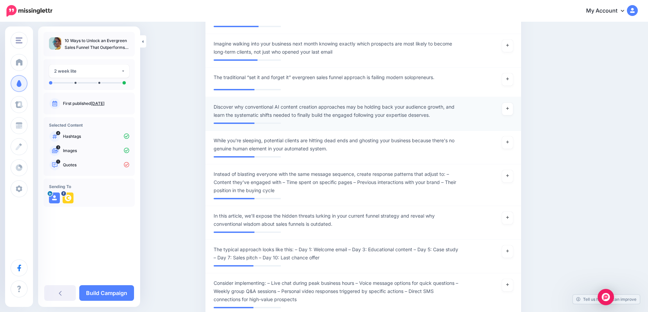
scroll to position [534, 0]
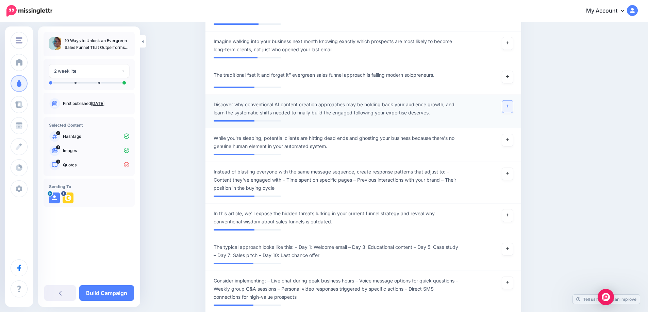
click at [509, 107] on icon at bounding box center [507, 106] width 3 height 3
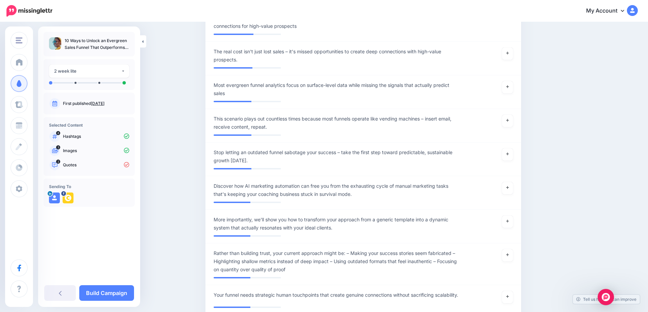
scroll to position [805, 0]
click at [507, 89] on link at bounding box center [507, 87] width 11 height 12
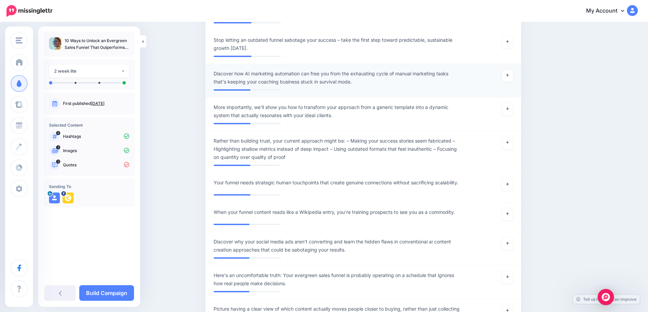
scroll to position [920, 0]
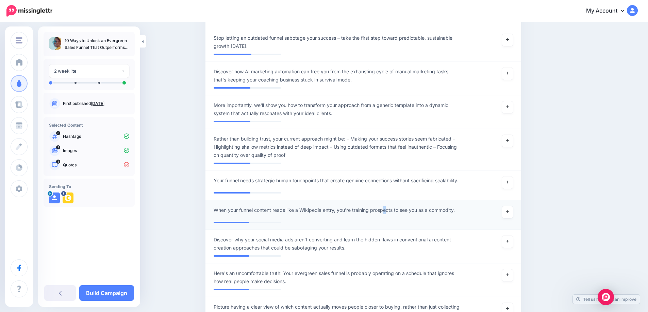
click at [387, 213] on span "When your funnel content reads like a Wikipedia entry, you're training prospect…" at bounding box center [333, 210] width 241 height 8
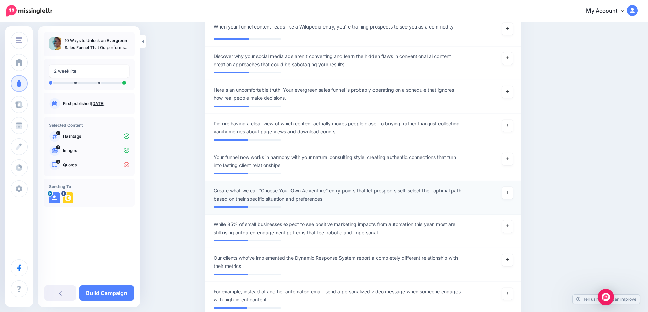
scroll to position [1107, 0]
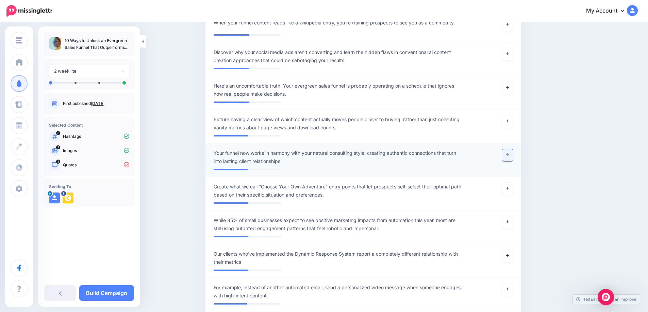
click at [508, 157] on icon at bounding box center [507, 155] width 3 height 4
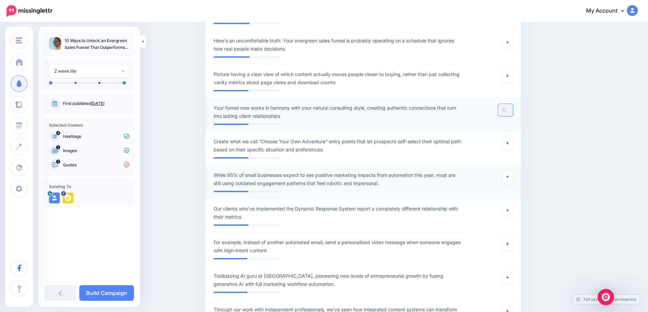
scroll to position [1153, 0]
click at [509, 177] on link at bounding box center [507, 177] width 11 height 12
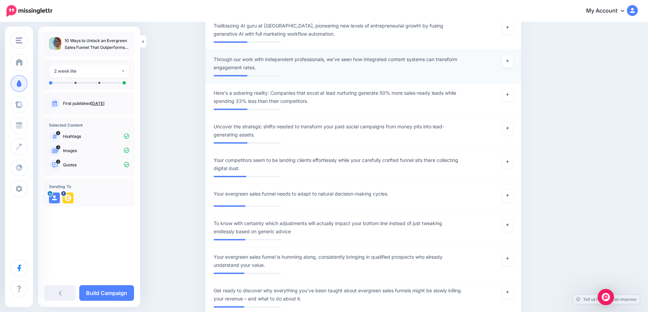
scroll to position [1403, 0]
click at [512, 101] on link at bounding box center [507, 95] width 11 height 12
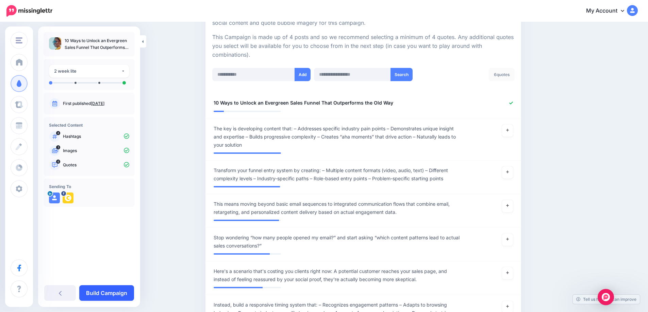
scroll to position [145, 0]
click at [112, 295] on link "Build Campaign" at bounding box center [106, 294] width 55 height 16
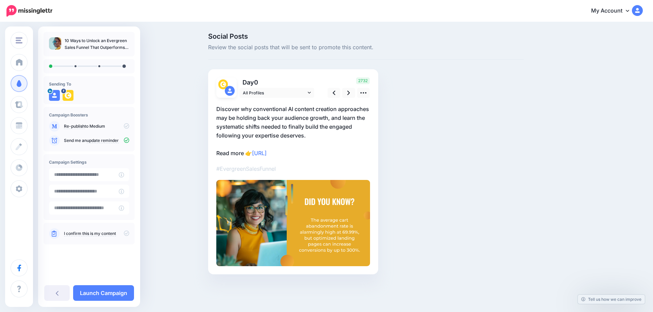
click at [359, 95] on link at bounding box center [363, 93] width 13 height 10
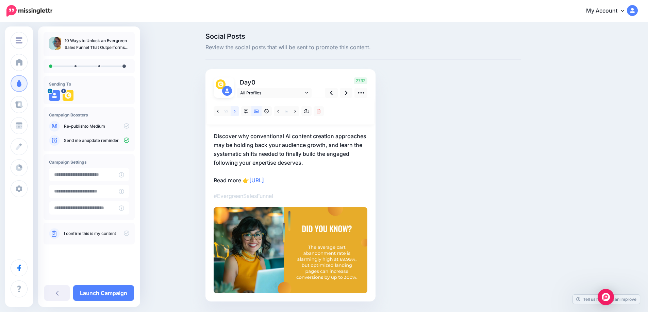
click at [236, 111] on icon at bounding box center [235, 111] width 2 height 5
click at [236, 111] on icon at bounding box center [235, 111] width 2 height 3
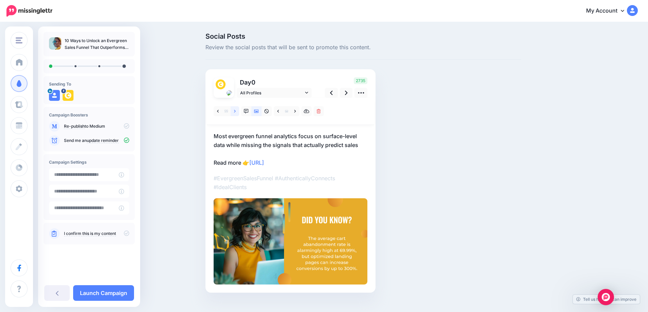
click at [236, 111] on icon at bounding box center [235, 111] width 2 height 3
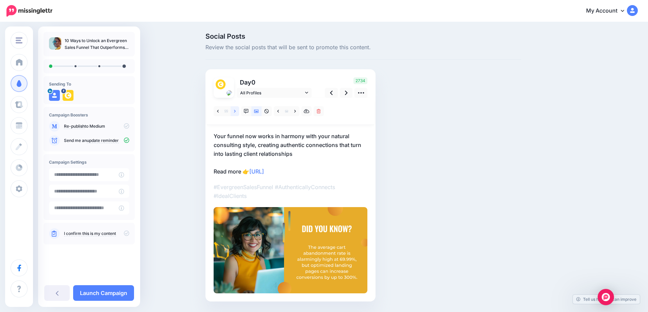
click at [236, 111] on icon at bounding box center [235, 111] width 2 height 3
click at [219, 111] on link at bounding box center [217, 111] width 8 height 10
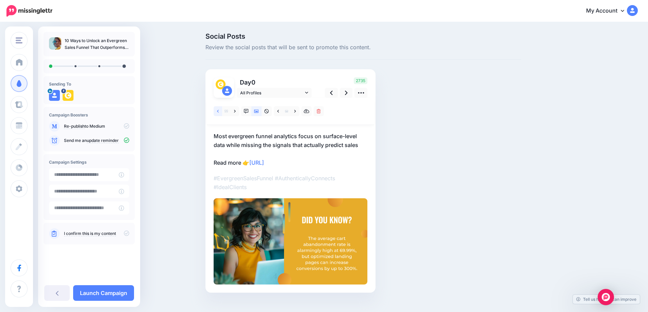
click at [219, 111] on link at bounding box center [217, 111] width 8 height 10
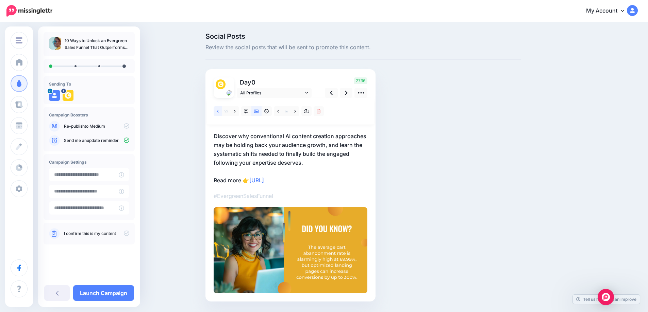
click at [219, 111] on link at bounding box center [217, 111] width 8 height 10
click at [235, 113] on link at bounding box center [234, 111] width 8 height 10
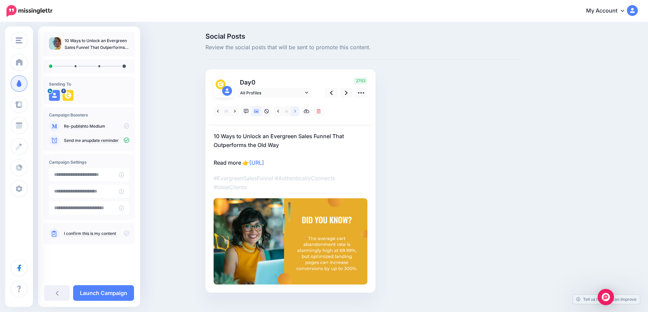
click at [296, 113] on icon at bounding box center [295, 111] width 2 height 5
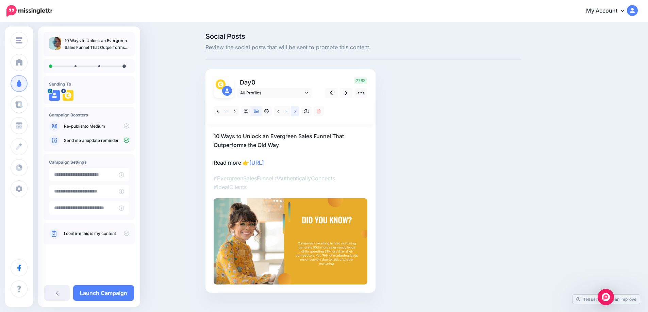
click at [296, 113] on icon at bounding box center [295, 111] width 2 height 5
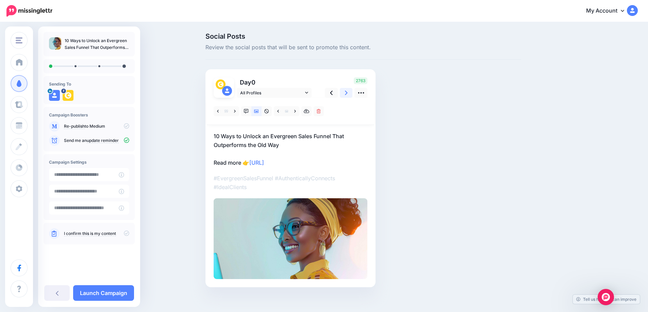
click at [347, 95] on icon at bounding box center [346, 92] width 3 height 7
click at [296, 113] on icon at bounding box center [295, 111] width 2 height 5
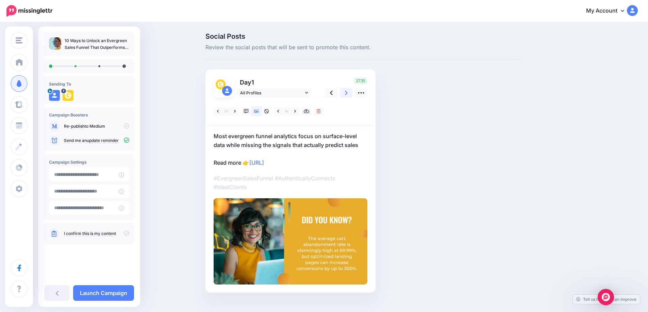
click at [347, 94] on icon at bounding box center [346, 92] width 3 height 7
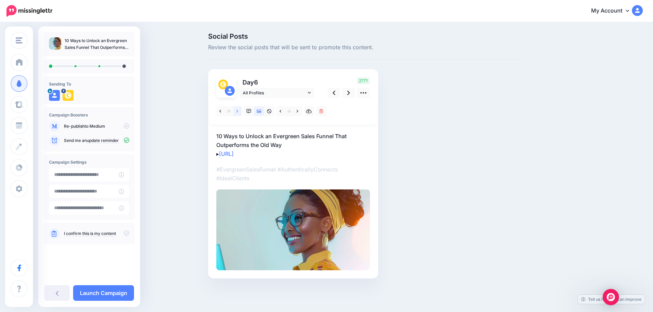
click at [237, 111] on icon at bounding box center [237, 111] width 2 height 5
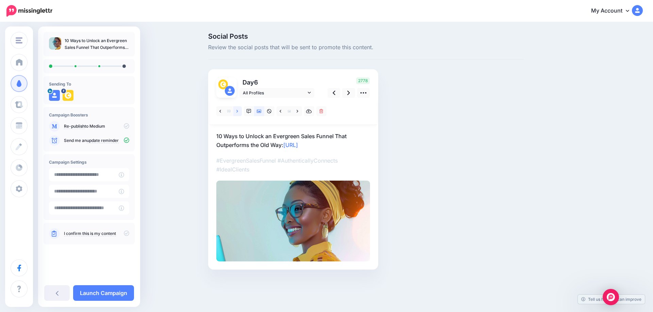
click at [237, 111] on icon at bounding box center [237, 111] width 2 height 5
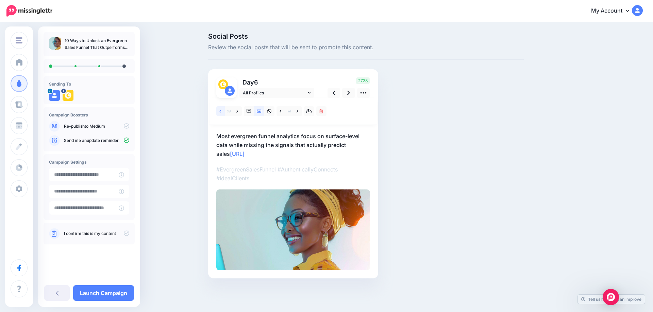
click at [221, 111] on icon at bounding box center [220, 111] width 2 height 5
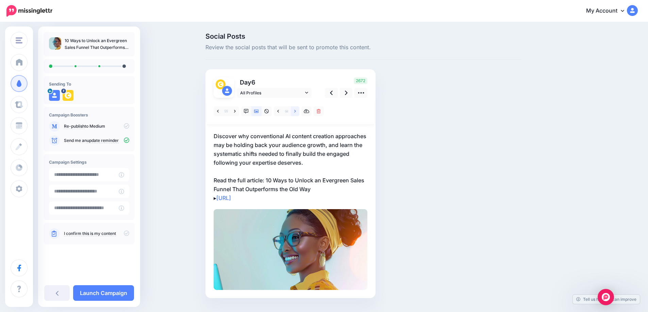
click at [296, 112] on link at bounding box center [295, 111] width 8 height 10
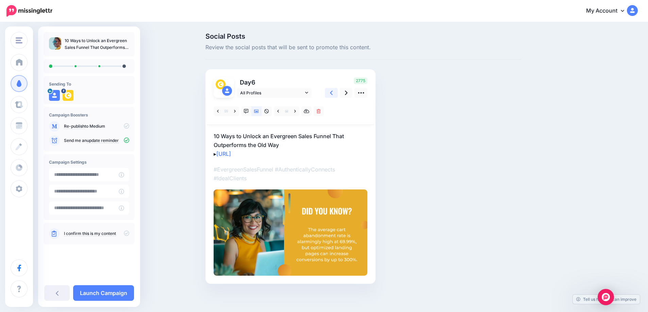
click at [331, 93] on link at bounding box center [331, 93] width 13 height 10
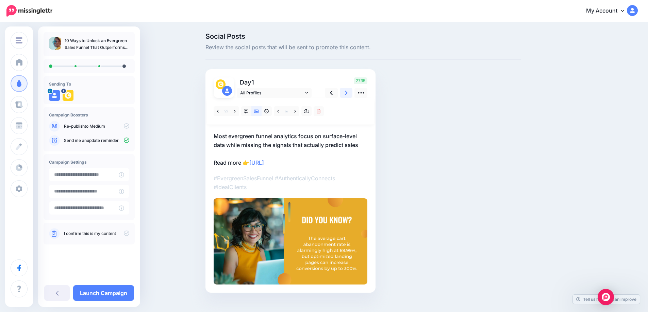
click at [346, 91] on link at bounding box center [346, 93] width 13 height 10
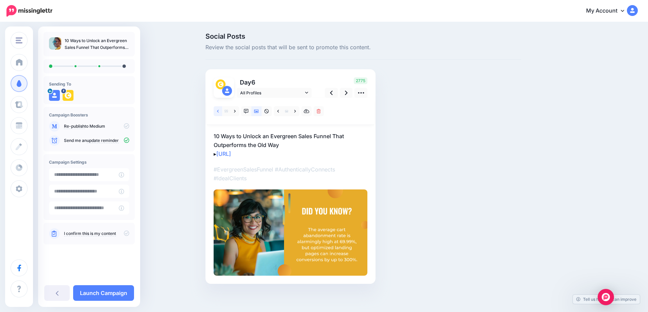
click at [219, 112] on link at bounding box center [217, 111] width 8 height 10
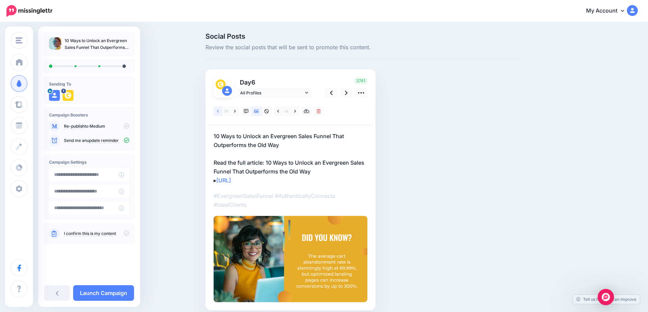
click at [219, 112] on link at bounding box center [217, 111] width 8 height 10
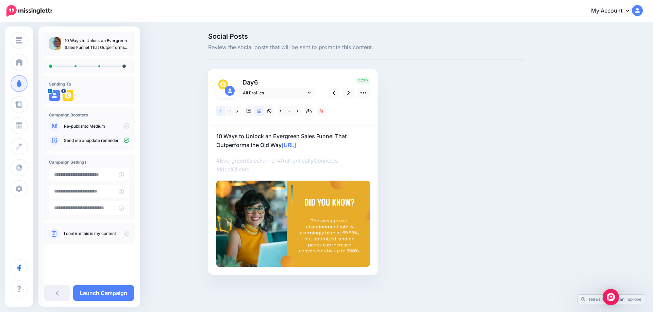
click at [219, 112] on link at bounding box center [220, 111] width 8 height 10
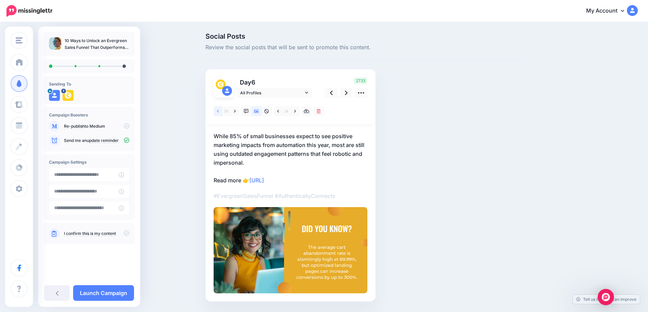
click at [219, 111] on icon at bounding box center [218, 111] width 2 height 5
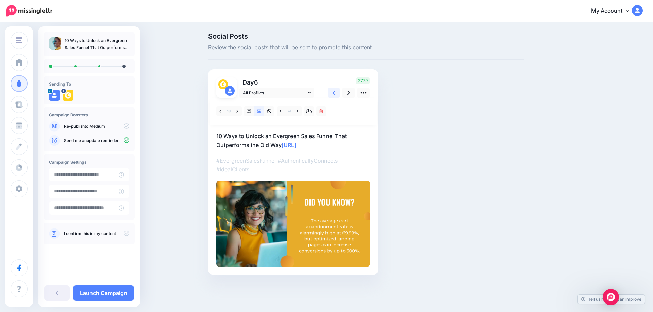
click at [335, 92] on link at bounding box center [333, 93] width 13 height 10
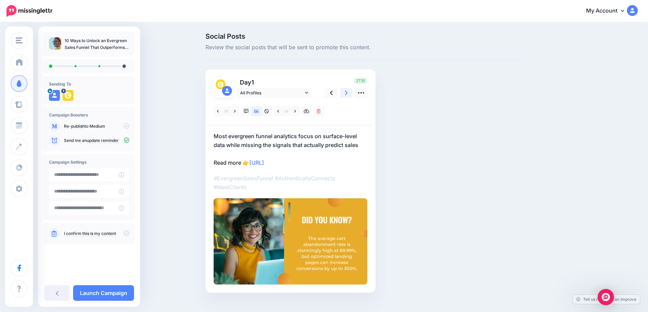
click at [347, 94] on icon at bounding box center [346, 93] width 3 height 4
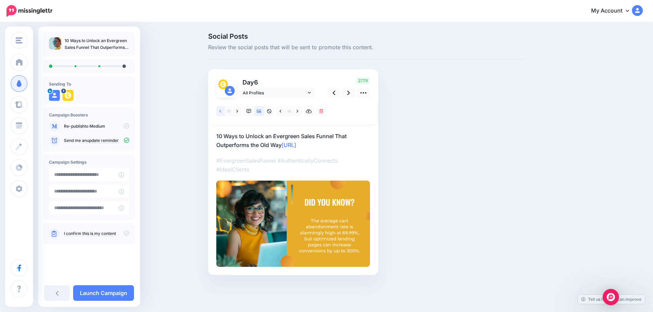
click at [220, 111] on icon at bounding box center [220, 111] width 2 height 3
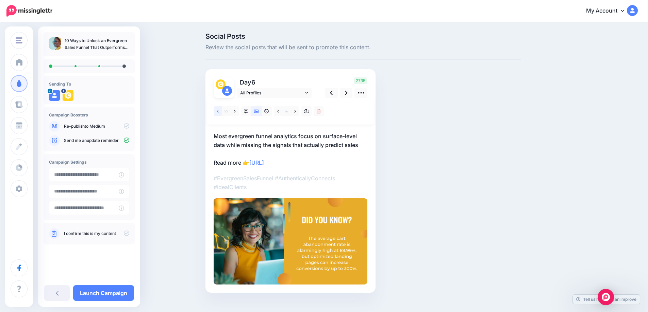
click at [221, 111] on link at bounding box center [217, 111] width 8 height 10
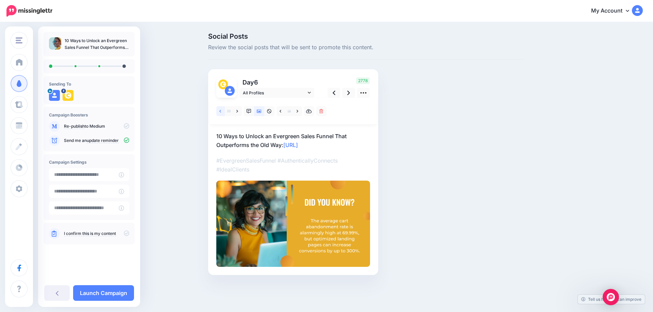
click at [221, 111] on link at bounding box center [220, 111] width 8 height 10
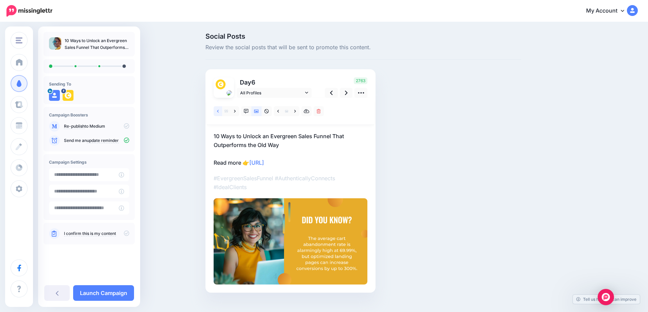
click at [221, 111] on link at bounding box center [217, 111] width 8 height 10
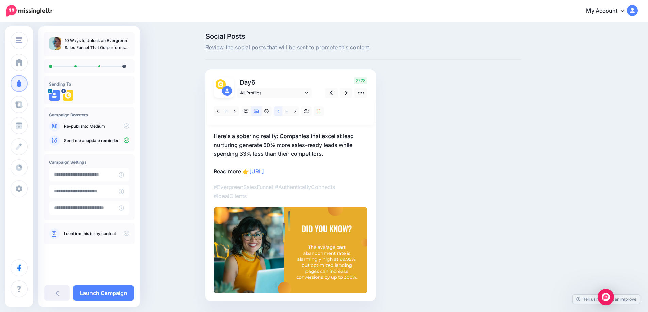
click at [279, 111] on icon at bounding box center [278, 111] width 2 height 5
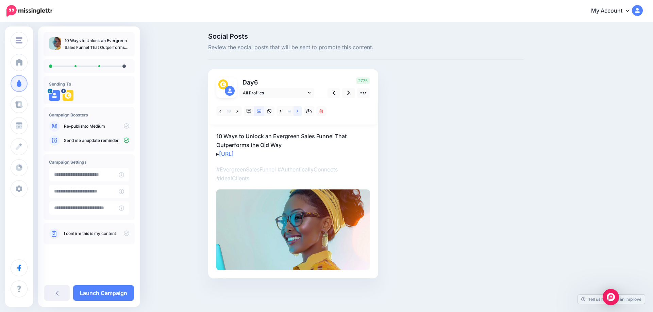
click at [298, 113] on icon at bounding box center [297, 111] width 2 height 5
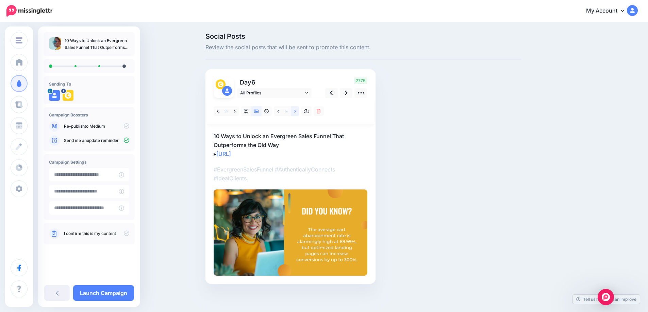
click at [296, 113] on icon at bounding box center [295, 111] width 2 height 5
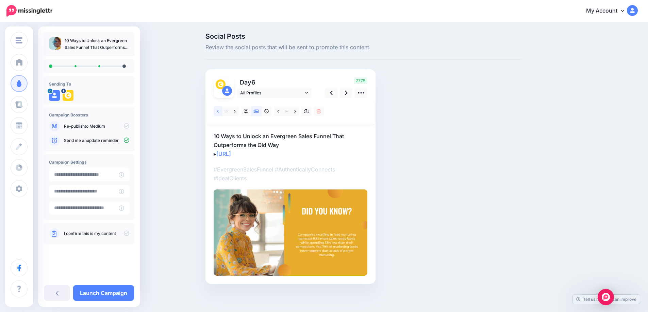
click at [219, 111] on link at bounding box center [217, 111] width 8 height 10
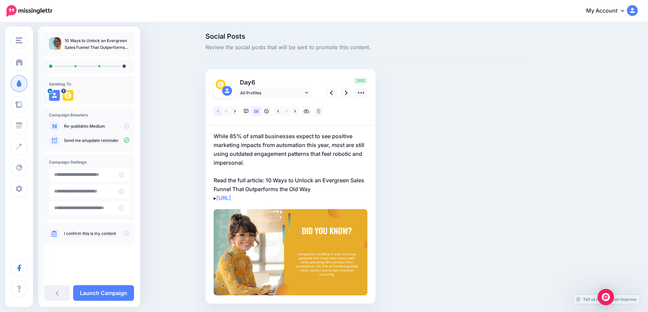
click at [219, 111] on link at bounding box center [217, 111] width 8 height 10
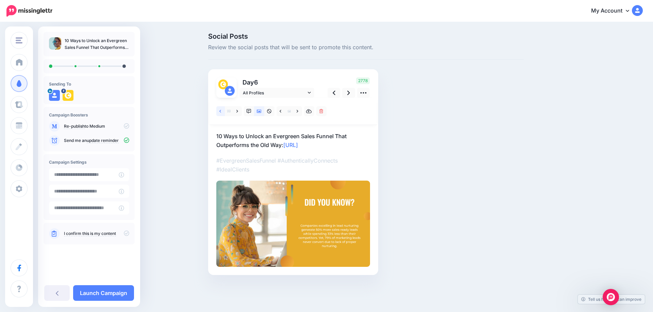
click at [219, 111] on link at bounding box center [220, 111] width 8 height 10
click at [219, 113] on link at bounding box center [220, 111] width 8 height 10
click at [219, 111] on link at bounding box center [220, 111] width 8 height 10
click at [223, 111] on link at bounding box center [220, 111] width 8 height 10
click at [221, 111] on icon at bounding box center [220, 111] width 2 height 5
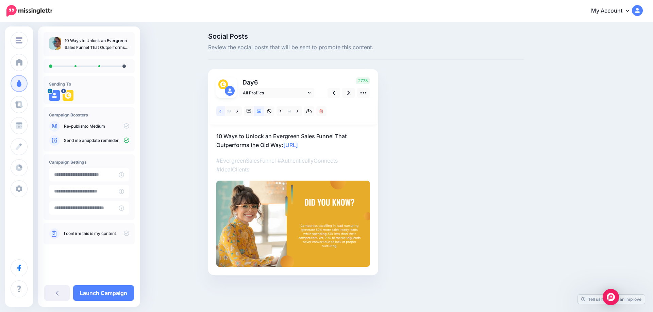
click at [221, 111] on icon at bounding box center [220, 111] width 2 height 5
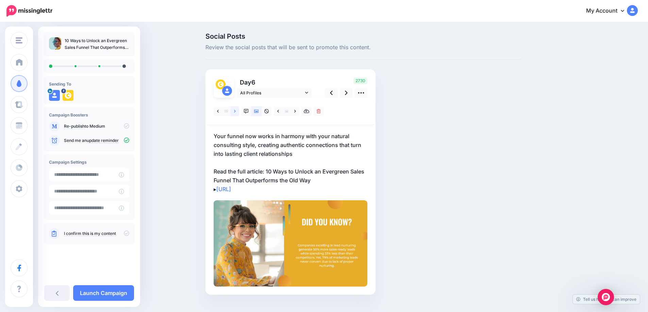
click at [236, 112] on icon at bounding box center [235, 111] width 2 height 5
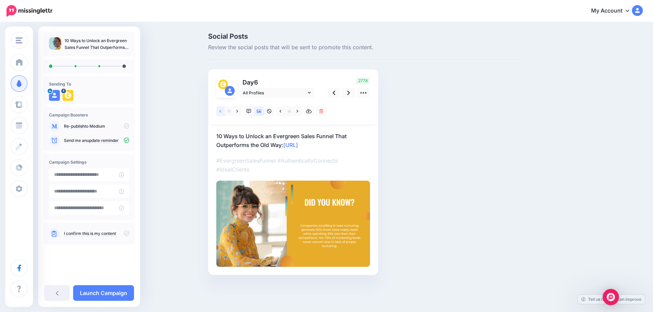
click at [219, 112] on icon at bounding box center [220, 111] width 2 height 5
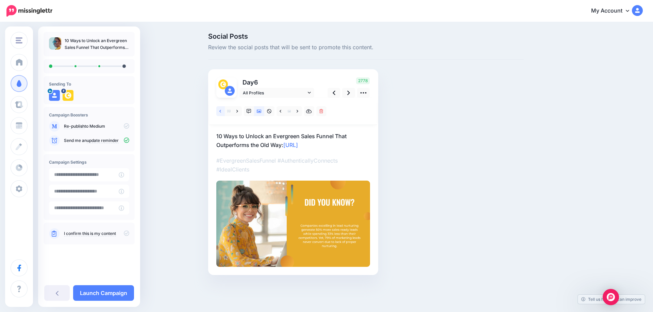
click at [219, 112] on icon at bounding box center [220, 111] width 2 height 5
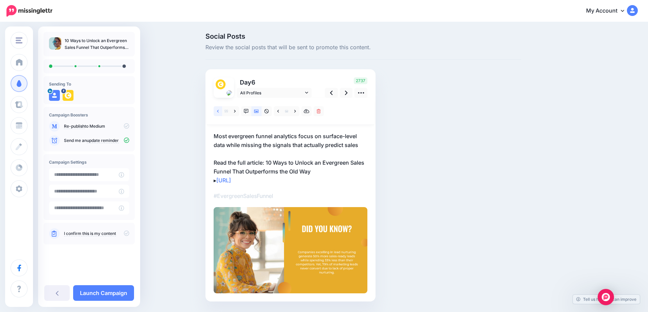
click at [219, 112] on icon at bounding box center [218, 111] width 2 height 5
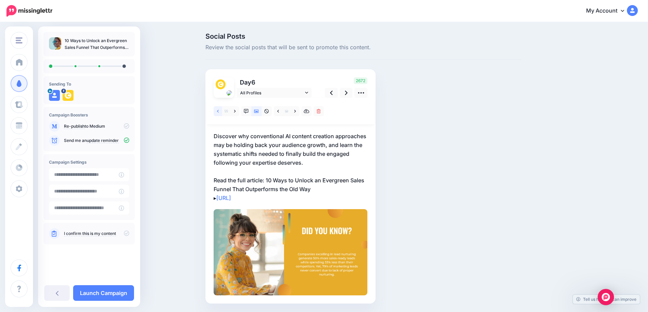
click at [219, 112] on icon at bounding box center [218, 111] width 2 height 5
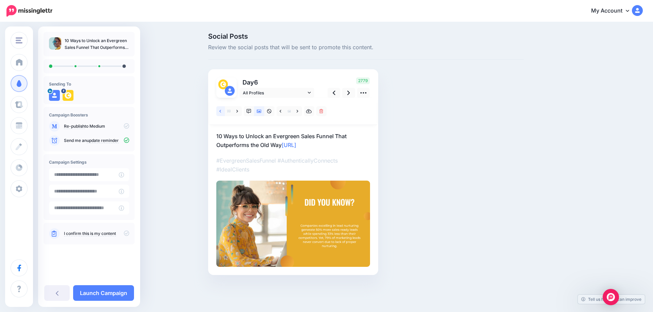
click at [219, 112] on icon at bounding box center [220, 111] width 2 height 5
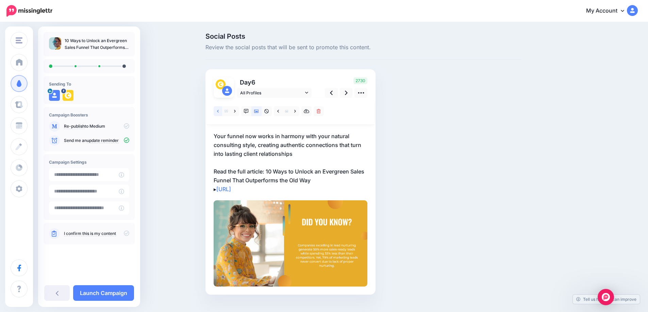
click at [219, 112] on icon at bounding box center [218, 111] width 2 height 5
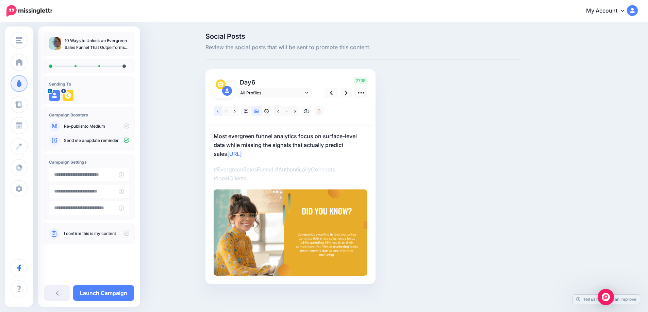
click at [219, 112] on icon at bounding box center [218, 111] width 2 height 5
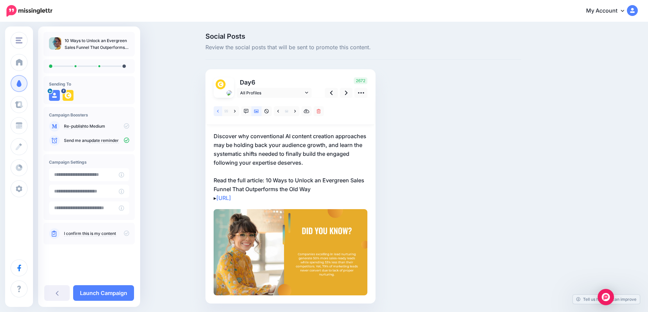
click at [219, 112] on icon at bounding box center [218, 111] width 2 height 5
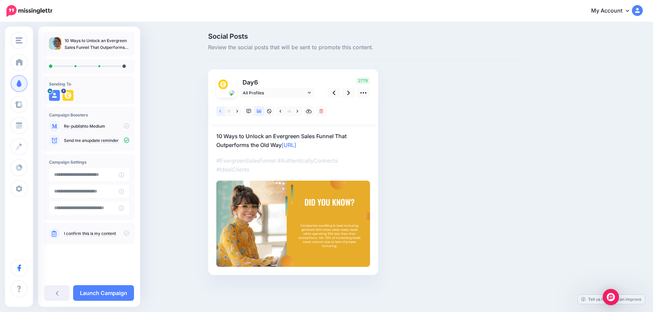
click at [219, 112] on icon at bounding box center [220, 111] width 2 height 5
click at [219, 111] on link at bounding box center [220, 111] width 8 height 10
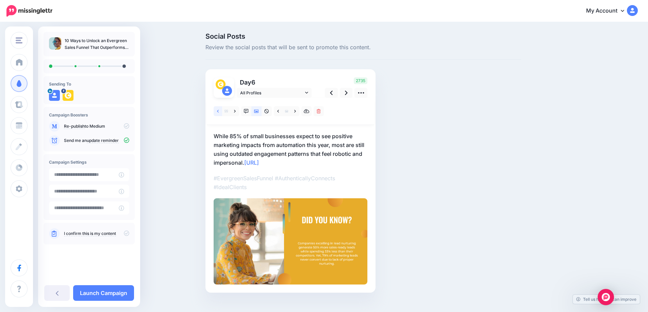
click at [219, 111] on icon at bounding box center [218, 111] width 2 height 3
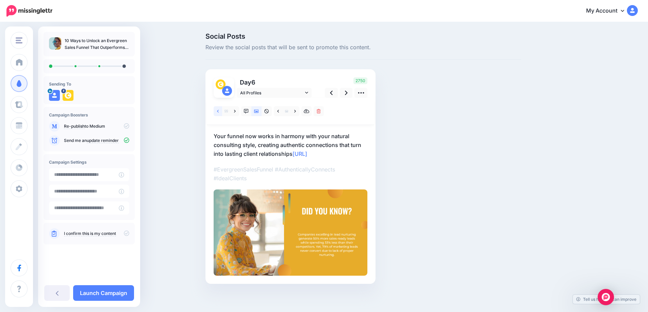
click at [219, 111] on icon at bounding box center [218, 111] width 2 height 3
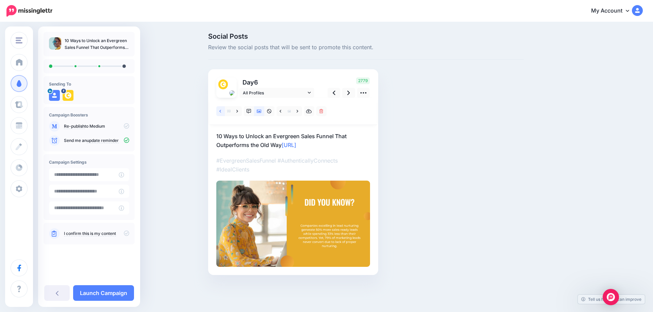
click at [220, 111] on icon at bounding box center [220, 111] width 2 height 3
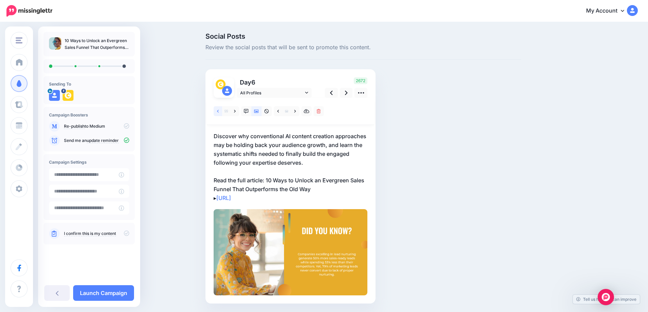
click at [219, 111] on icon at bounding box center [218, 111] width 2 height 3
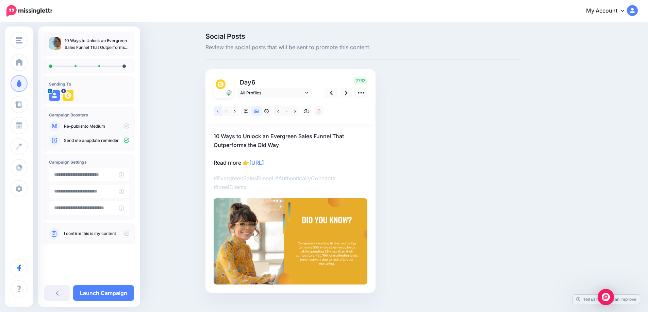
click at [219, 111] on icon at bounding box center [218, 111] width 2 height 3
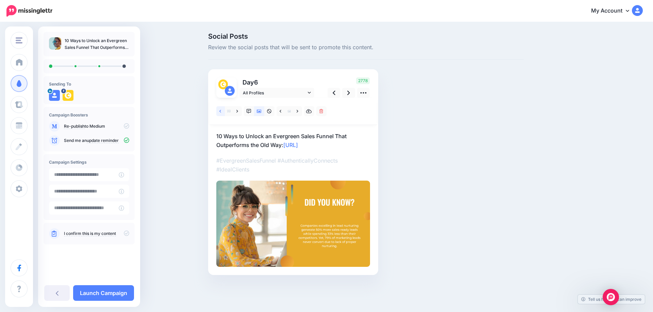
click at [220, 111] on icon at bounding box center [220, 111] width 2 height 3
click at [343, 93] on link at bounding box center [348, 93] width 13 height 10
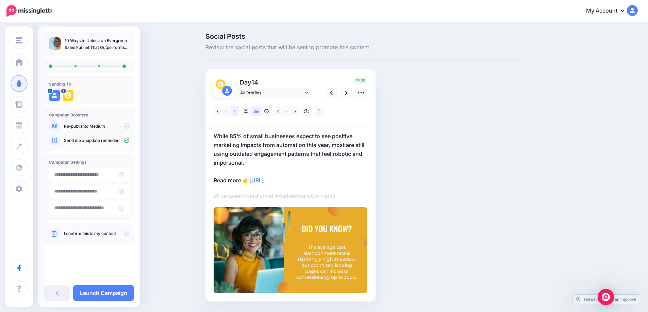
click at [235, 111] on link at bounding box center [234, 111] width 8 height 10
click at [236, 112] on icon at bounding box center [235, 111] width 2 height 5
click at [296, 111] on icon at bounding box center [295, 111] width 2 height 3
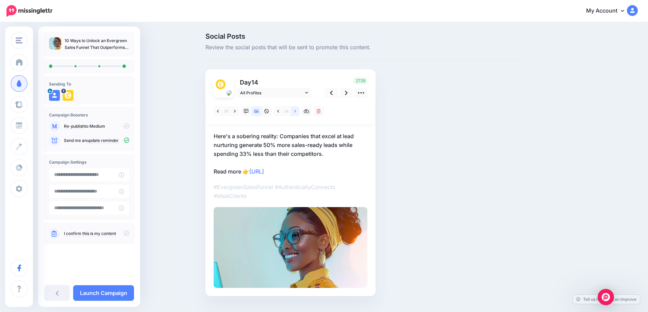
click at [296, 111] on icon at bounding box center [295, 111] width 2 height 3
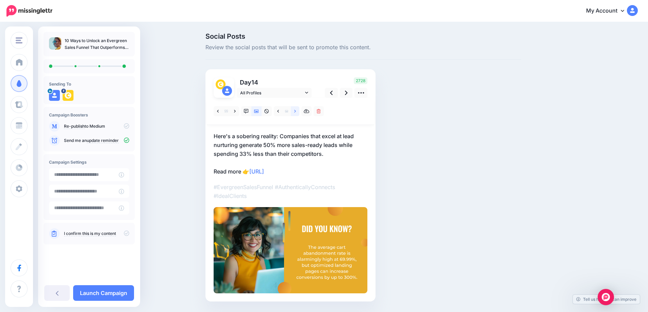
click at [296, 111] on icon at bounding box center [295, 111] width 2 height 3
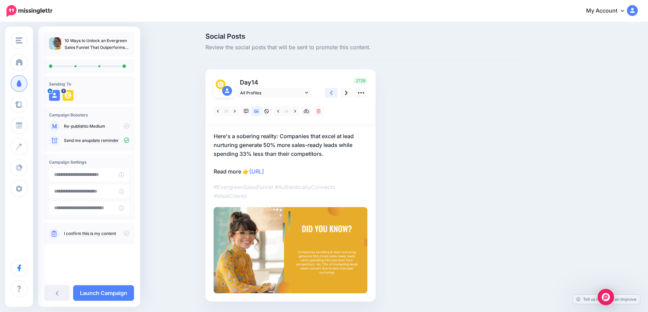
click at [332, 93] on icon at bounding box center [331, 93] width 3 height 4
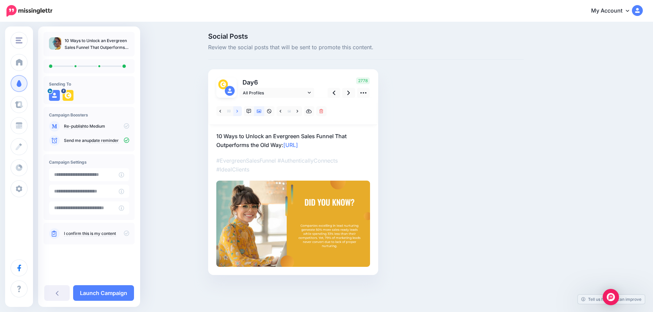
click at [235, 111] on link at bounding box center [237, 111] width 8 height 10
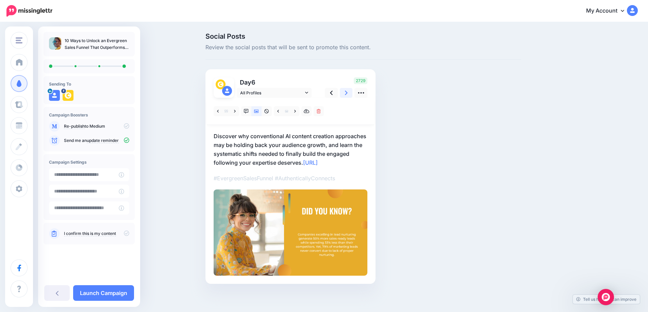
click at [346, 96] on link at bounding box center [346, 93] width 13 height 10
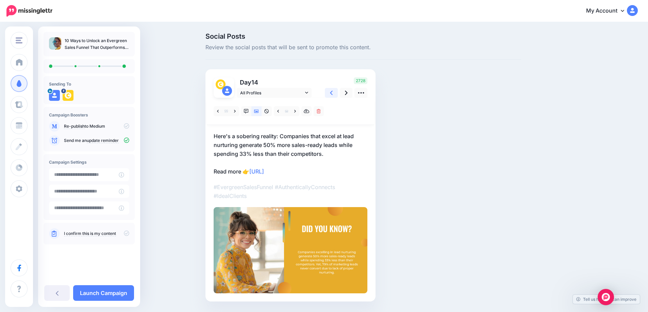
click at [332, 95] on icon at bounding box center [331, 92] width 3 height 7
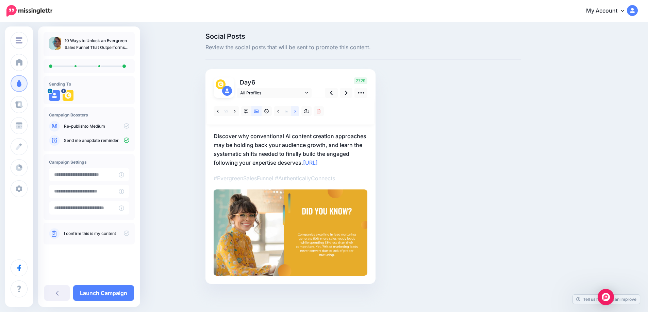
click at [294, 111] on link at bounding box center [295, 111] width 8 height 10
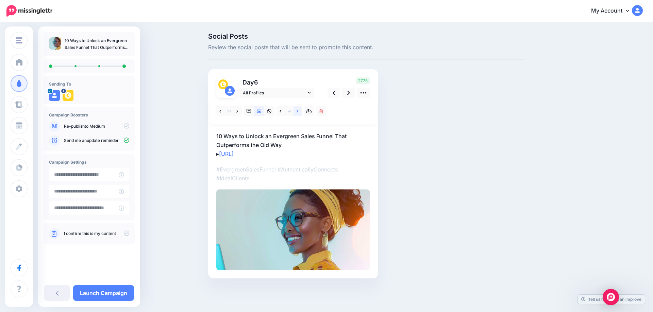
click at [294, 111] on link at bounding box center [297, 111] width 8 height 10
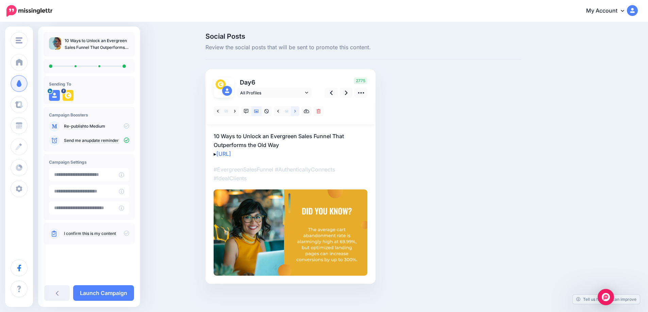
click at [294, 111] on link at bounding box center [295, 111] width 8 height 10
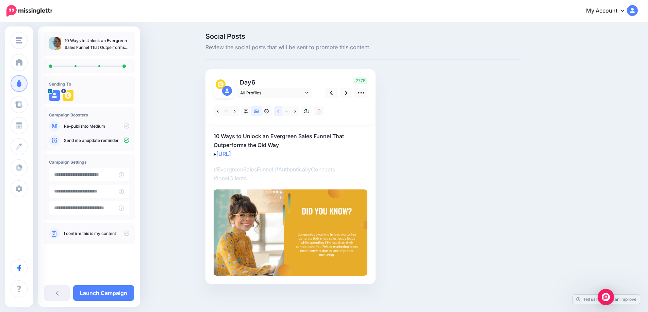
click at [278, 111] on link at bounding box center [278, 111] width 8 height 10
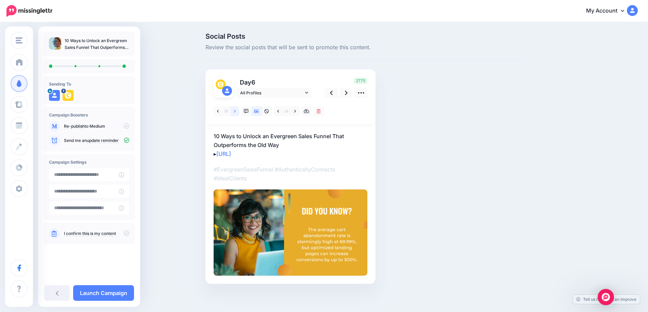
click at [239, 112] on link at bounding box center [234, 111] width 8 height 10
click at [337, 95] on link at bounding box center [331, 93] width 13 height 10
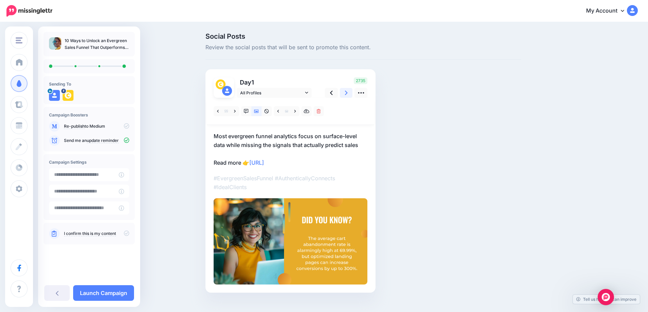
click at [345, 95] on link at bounding box center [346, 93] width 13 height 10
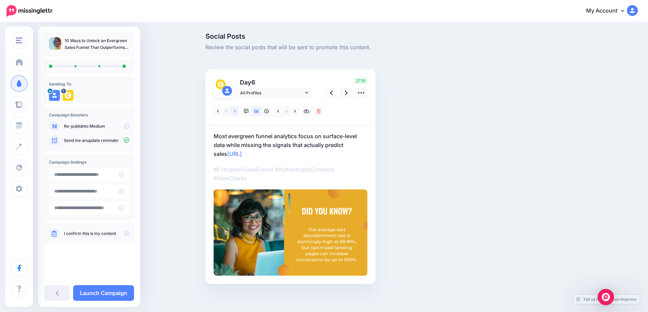
click at [236, 114] on icon at bounding box center [235, 111] width 2 height 5
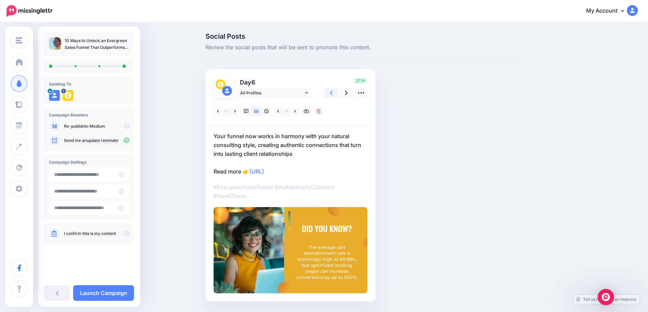
click at [336, 95] on link at bounding box center [331, 93] width 13 height 10
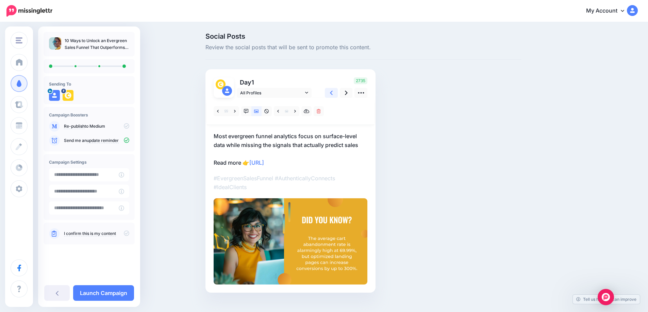
click at [336, 95] on link at bounding box center [331, 93] width 13 height 10
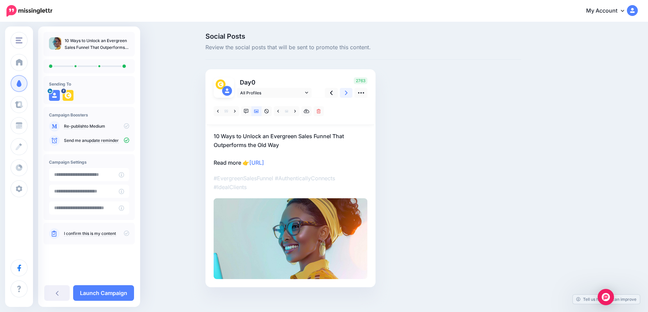
click at [351, 95] on link at bounding box center [346, 93] width 13 height 10
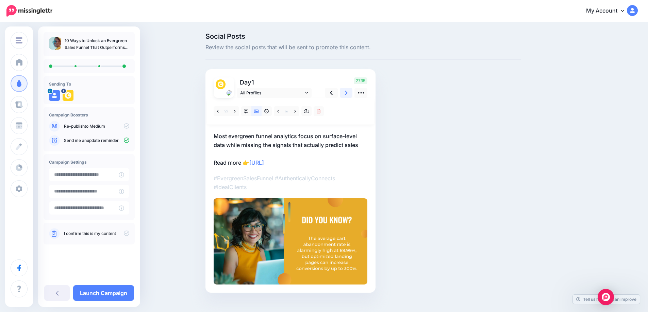
click at [351, 95] on link at bounding box center [346, 93] width 13 height 10
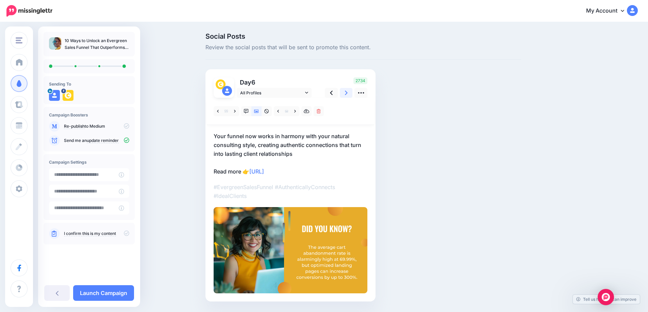
click at [351, 95] on link at bounding box center [346, 93] width 13 height 10
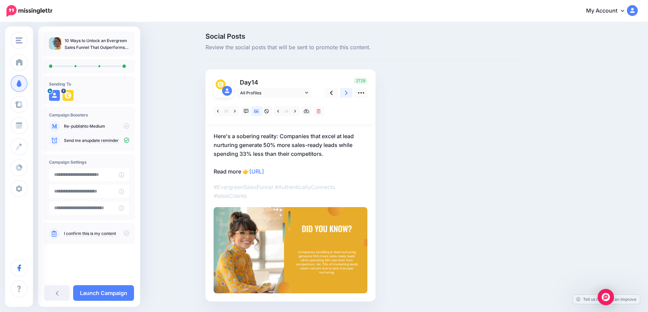
click at [351, 95] on link at bounding box center [346, 93] width 13 height 10
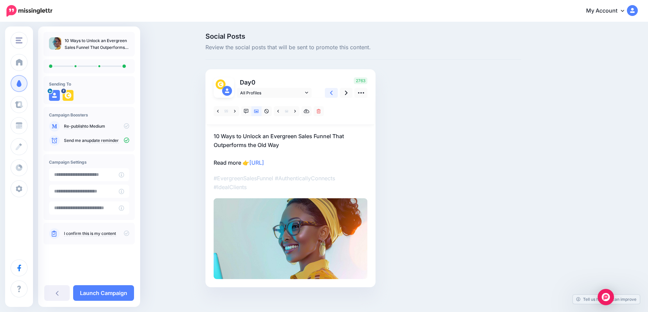
click at [336, 95] on link at bounding box center [331, 93] width 13 height 10
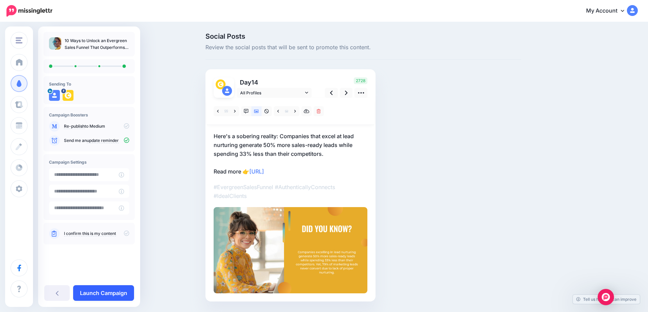
click at [100, 293] on link "Launch Campaign" at bounding box center [103, 294] width 61 height 16
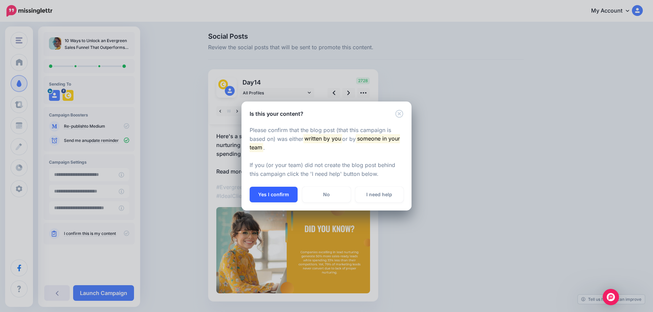
click at [273, 195] on button "Yes I confirm" at bounding box center [274, 195] width 48 height 16
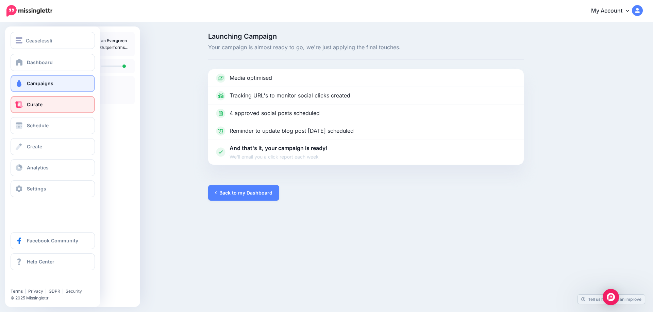
click at [23, 105] on span at bounding box center [19, 104] width 9 height 7
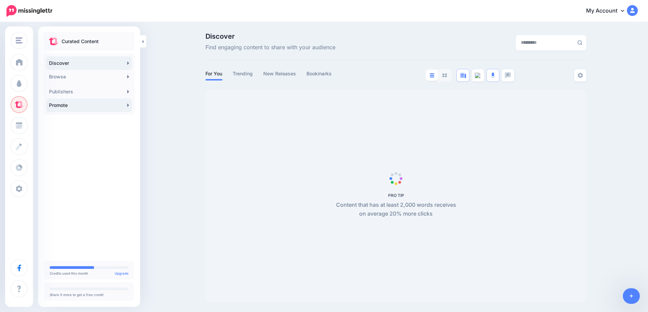
click at [120, 105] on link "Promote" at bounding box center [89, 106] width 86 height 14
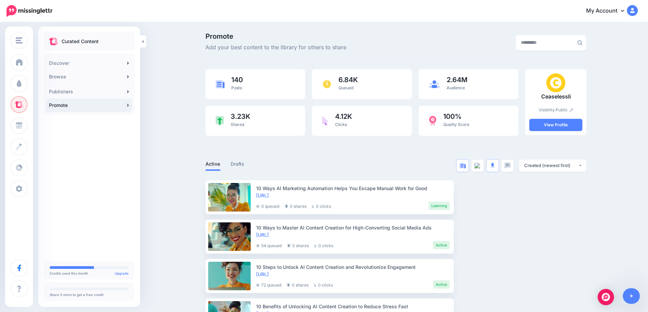
click link "Promote"
click at [630, 295] on icon at bounding box center [631, 296] width 4 height 5
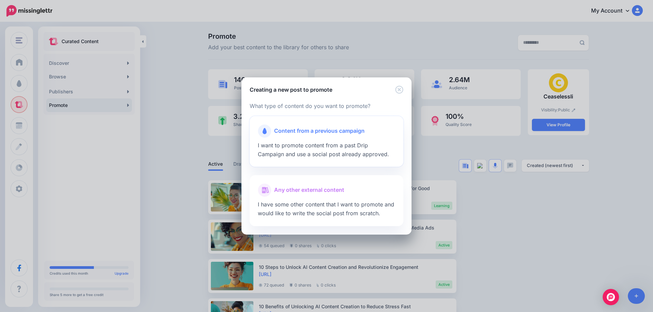
click at [300, 136] on span "Content from a previous campaign" at bounding box center [319, 131] width 90 height 9
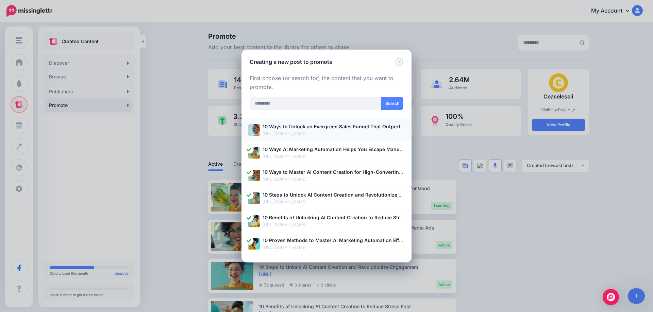
click at [326, 133] on p "https://ceaselessli.com/blog/10-ways-to-unlock-an-evergreen-sales-funnel-that-o…" at bounding box center [333, 134] width 142 height 7
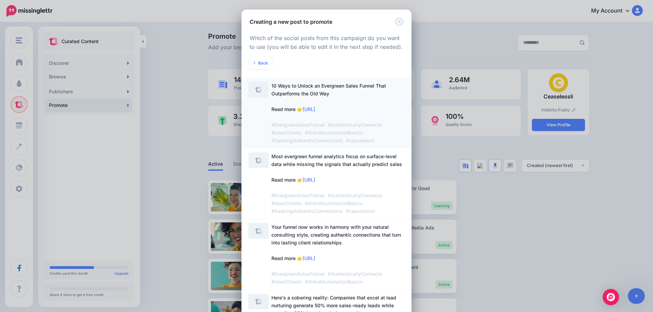
click at [282, 90] on span "10 Ways to Unlock an Evergreen Sales Funnel That Outperforms the Old Way Read m…" at bounding box center [328, 113] width 115 height 61
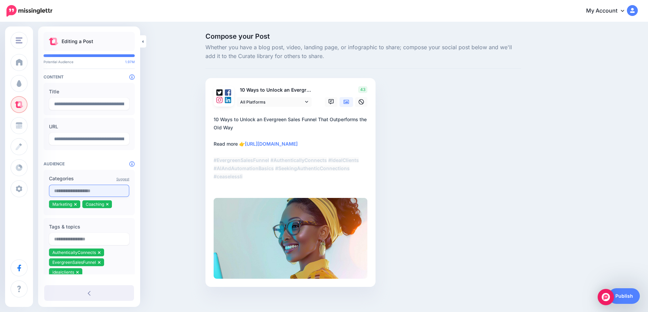
click at [95, 193] on input "text" at bounding box center [89, 191] width 80 height 12
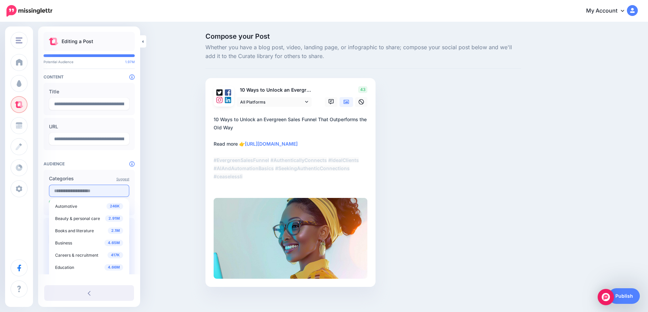
type input "*"
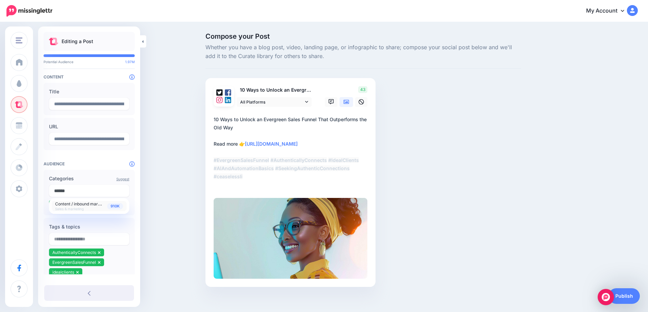
type input "******"
click at [93, 207] on span "Content / inbound marketing" at bounding box center [82, 204] width 55 height 6
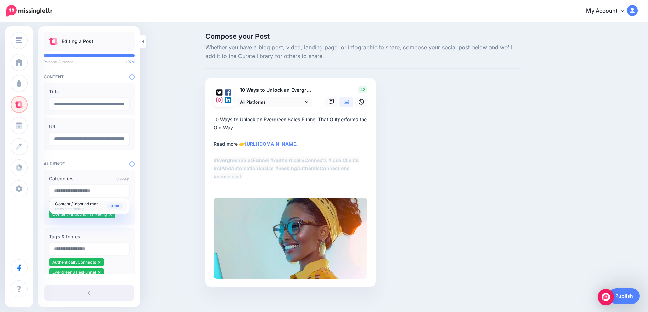
click at [166, 208] on div "Compose your Post Whether you have a blog post, video, landing page, or infogra…" at bounding box center [324, 170] width 648 height 295
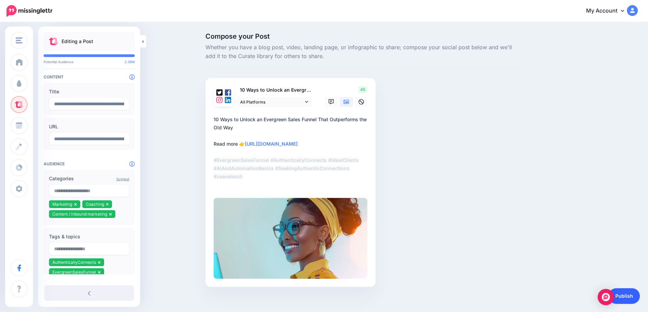
click at [626, 296] on link "Publish" at bounding box center [623, 297] width 31 height 16
